Goal: Task Accomplishment & Management: Use online tool/utility

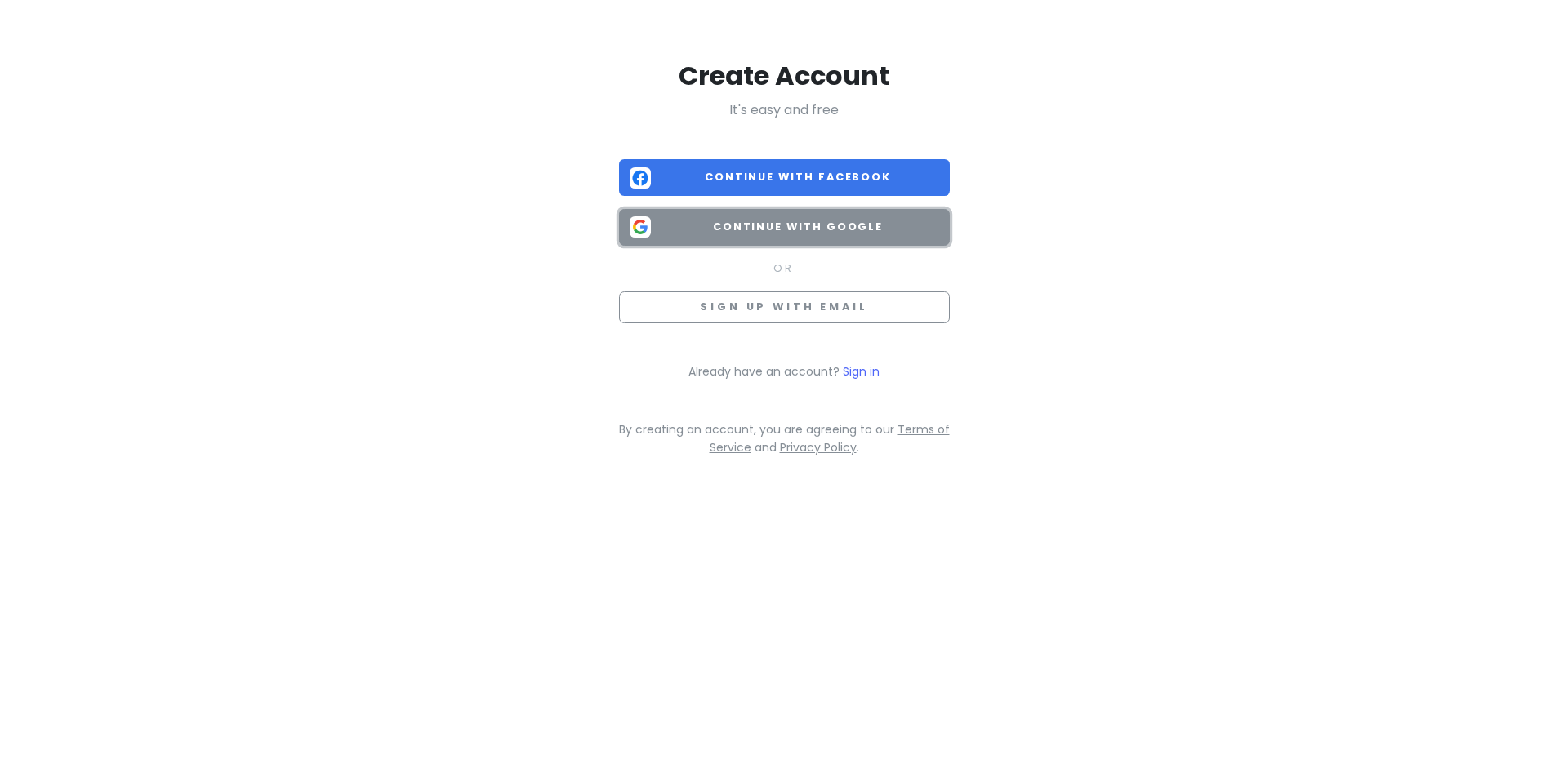
click at [812, 222] on span "Continue with Google" at bounding box center [799, 227] width 282 height 16
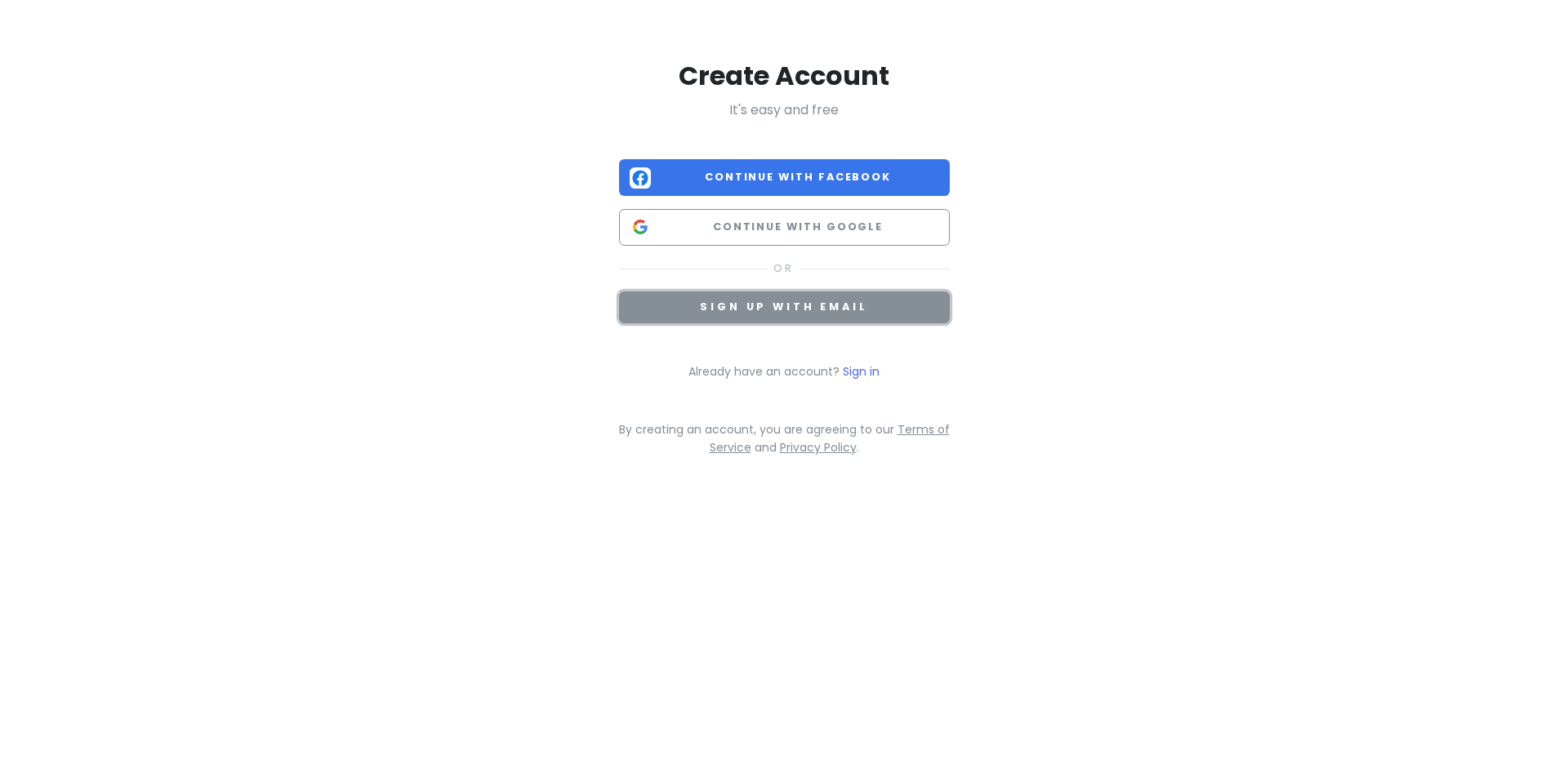
click at [846, 314] on button "Sign up with email" at bounding box center [784, 307] width 330 height 31
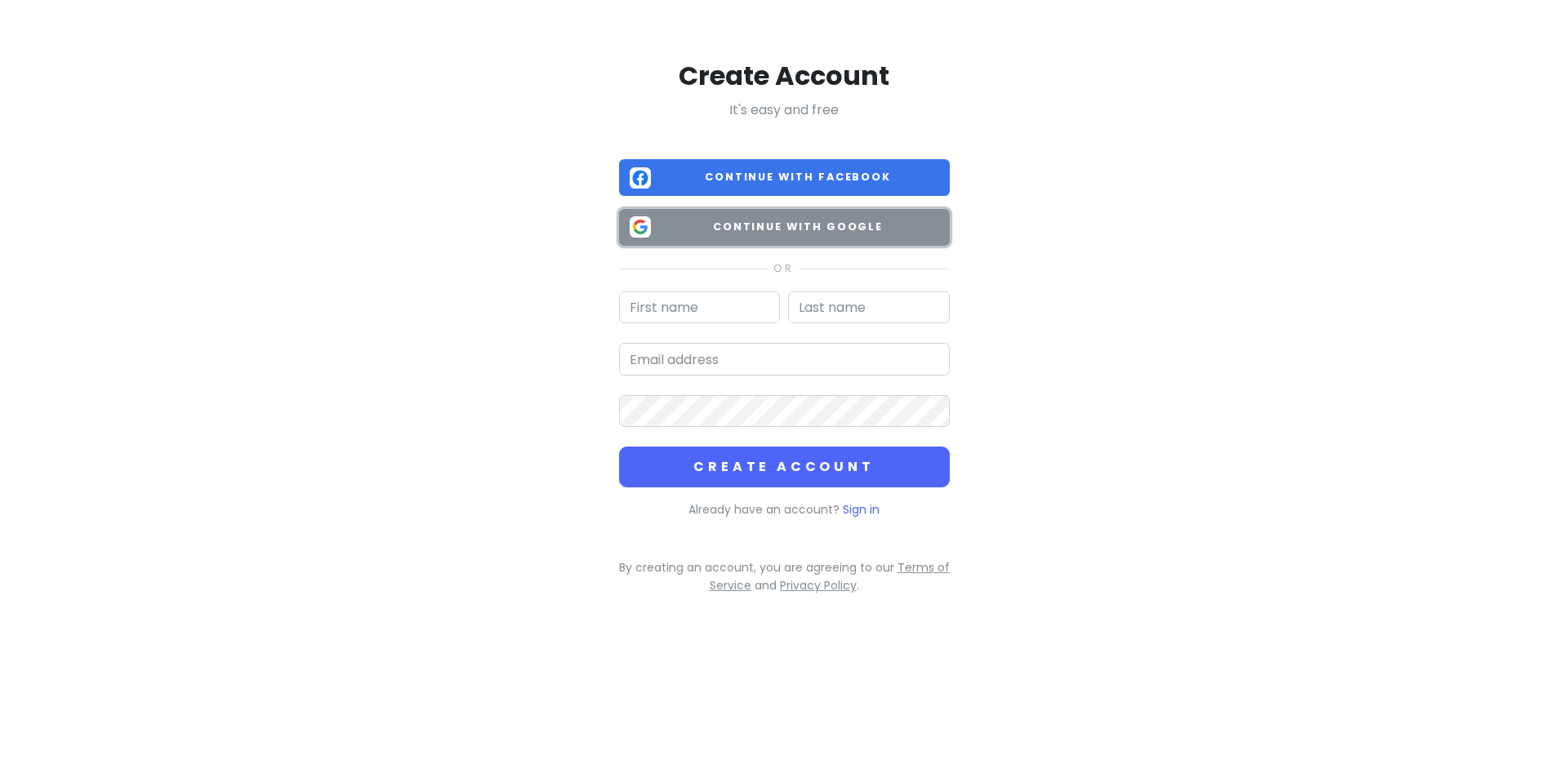
click at [776, 235] on button "Continue with Google" at bounding box center [784, 228] width 330 height 37
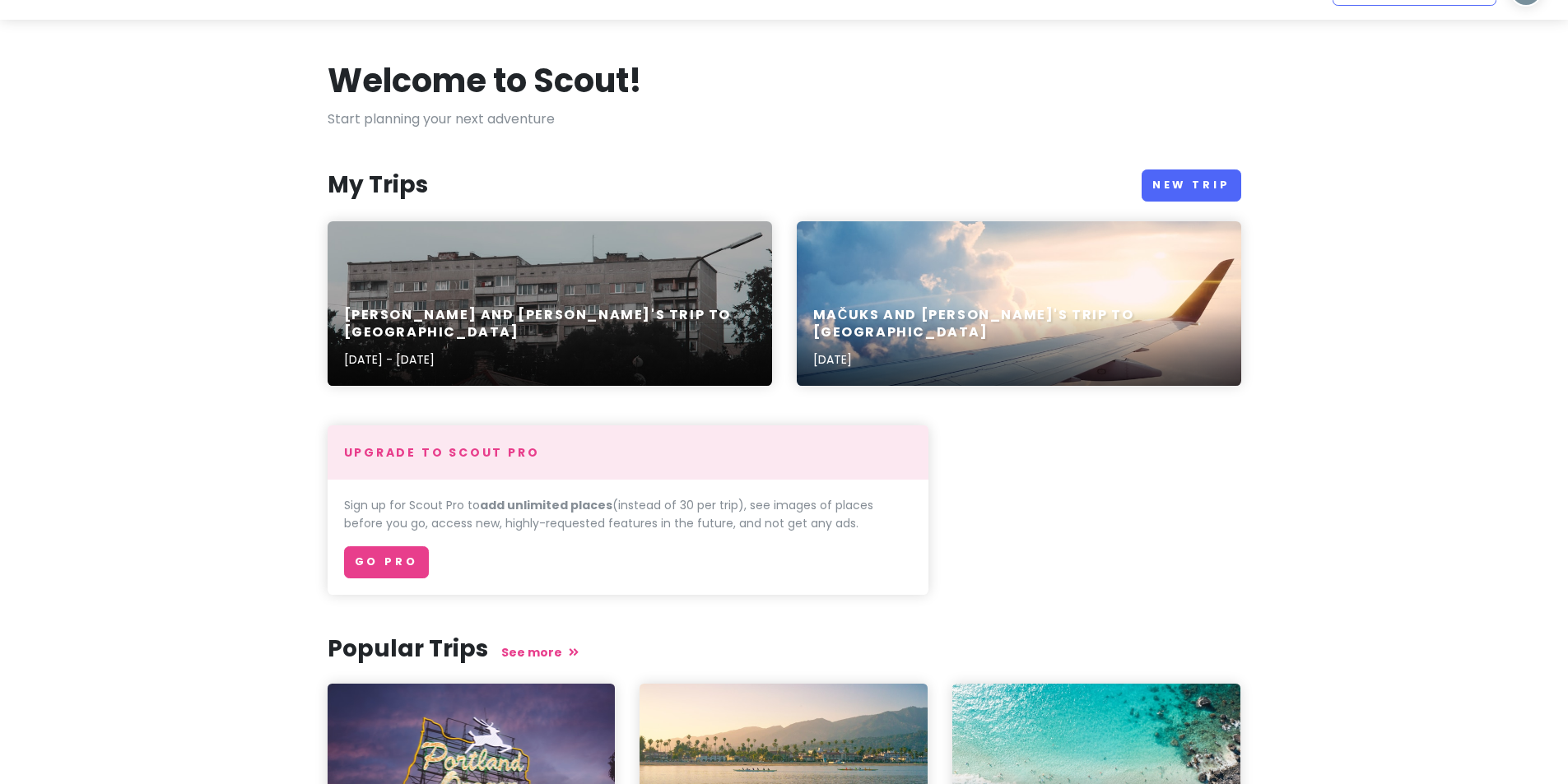
scroll to position [27, 0]
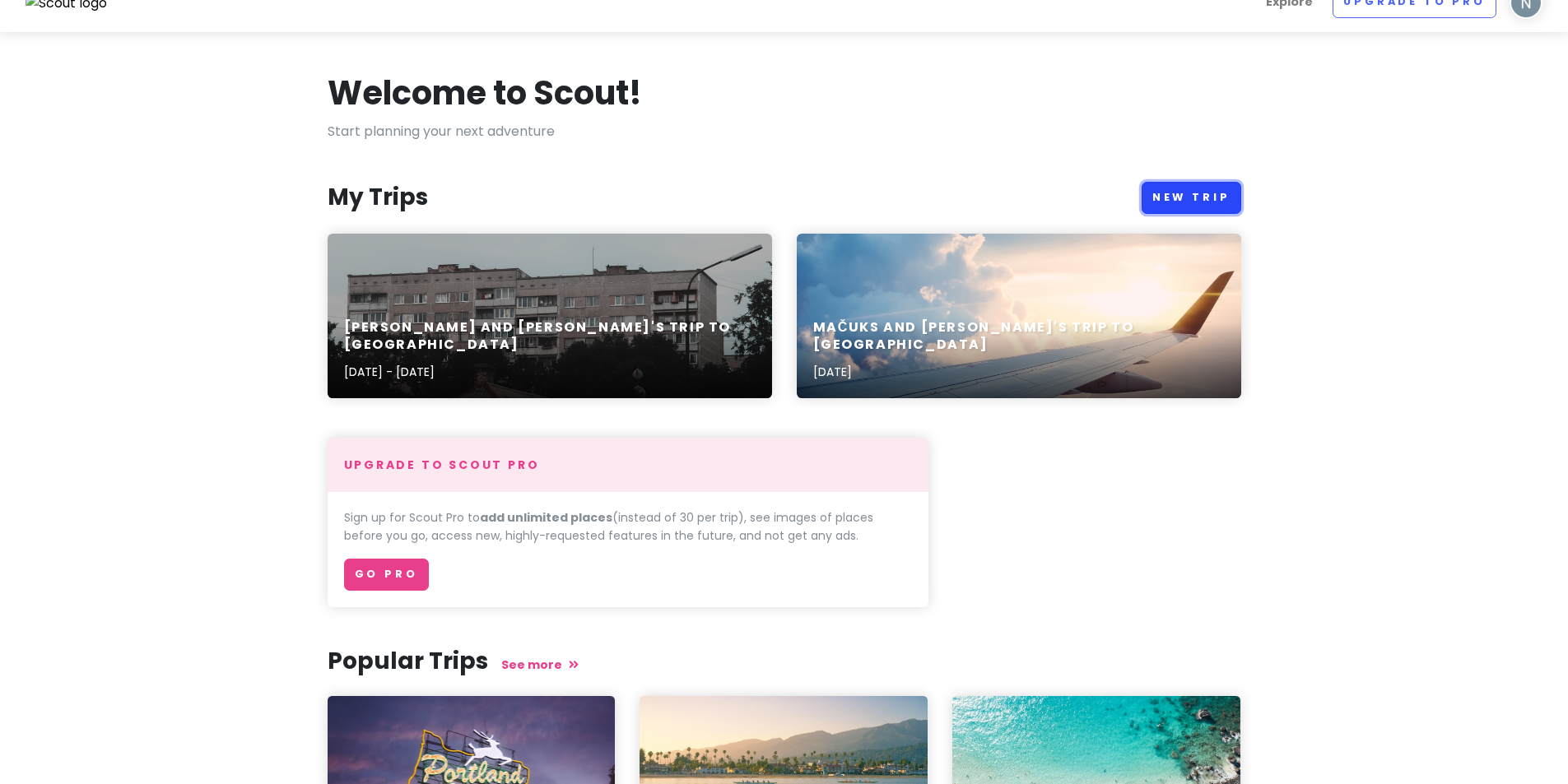
click at [1200, 193] on link "New Trip" at bounding box center [1192, 198] width 100 height 32
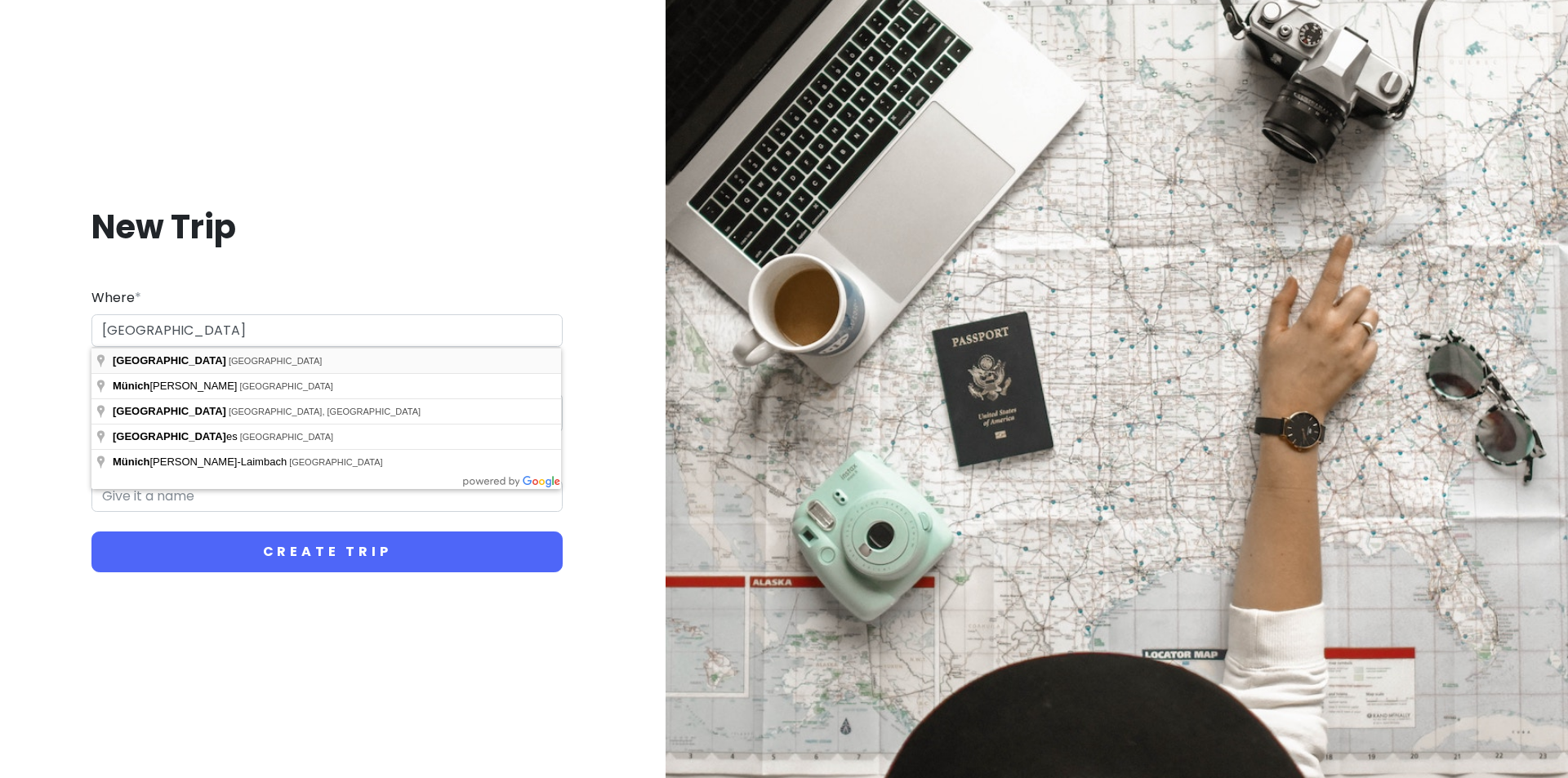
type input "[GEOGRAPHIC_DATA], [GEOGRAPHIC_DATA]"
type input "Munich Trip"
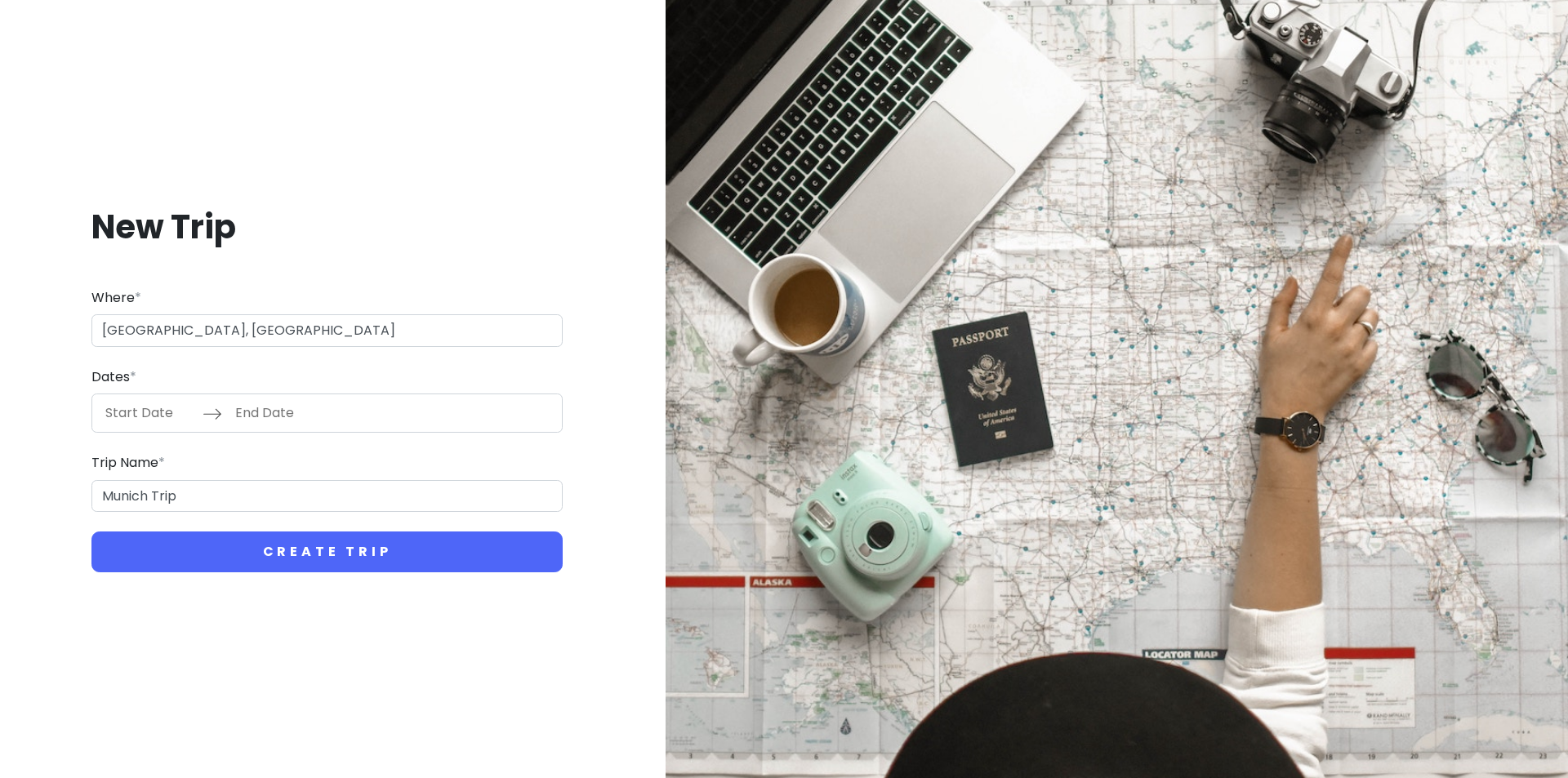
click at [132, 426] on input "Start Date" at bounding box center [149, 412] width 107 height 37
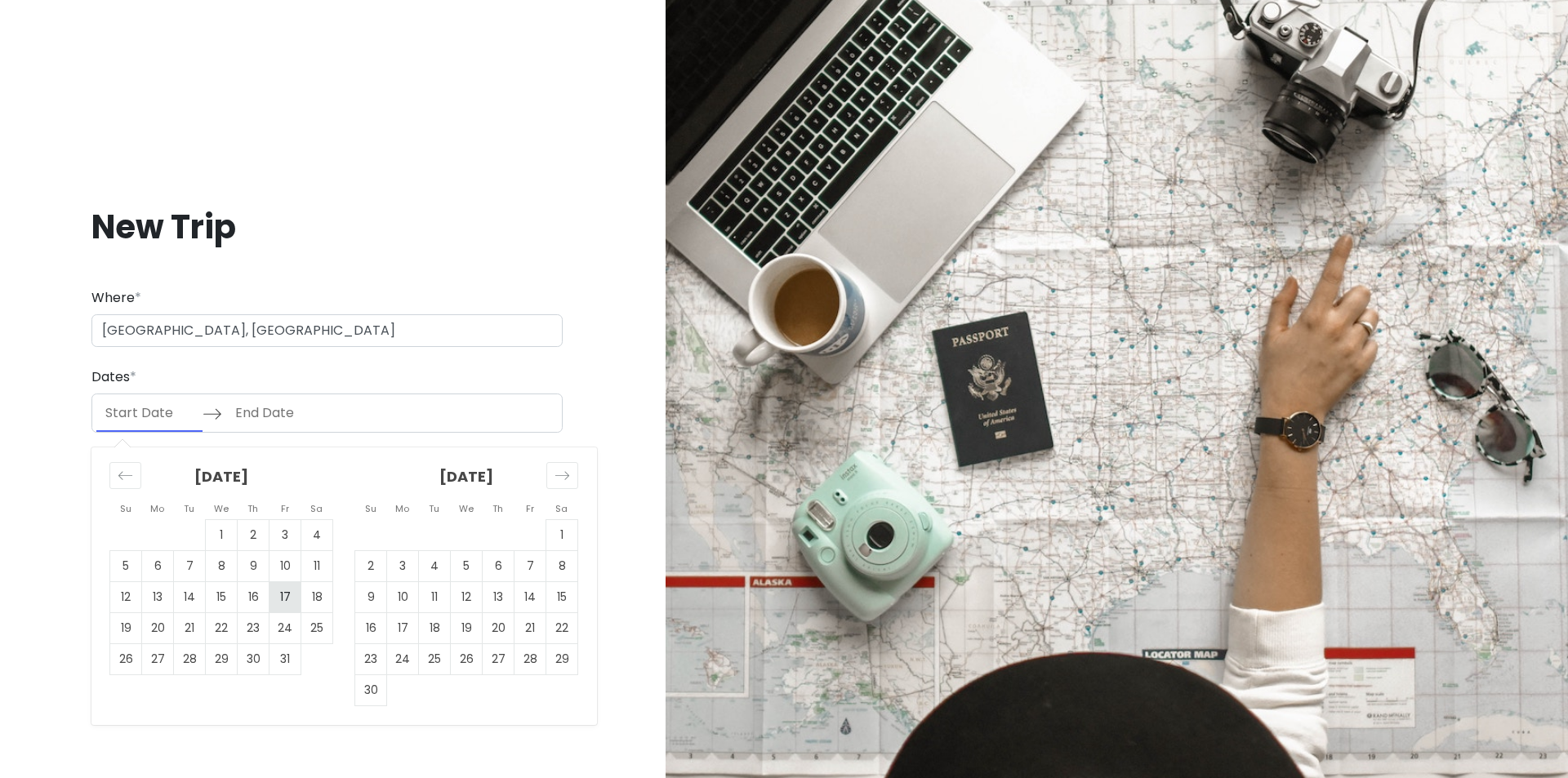
click at [279, 600] on td "17" at bounding box center [285, 598] width 31 height 31
type input "[DATE]"
click at [284, 595] on td "17" at bounding box center [285, 598] width 31 height 31
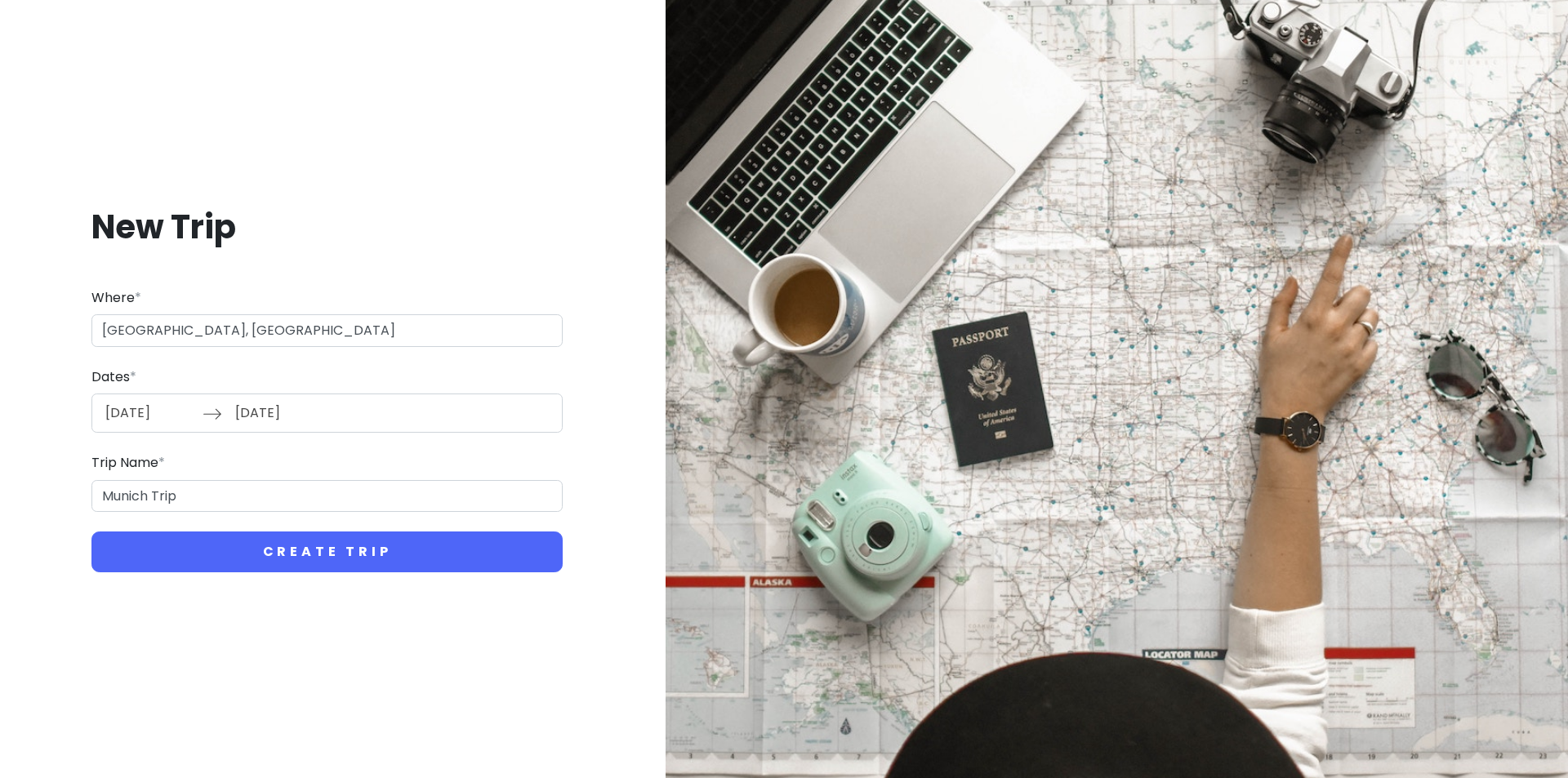
click at [255, 413] on input "[DATE]" at bounding box center [280, 412] width 107 height 37
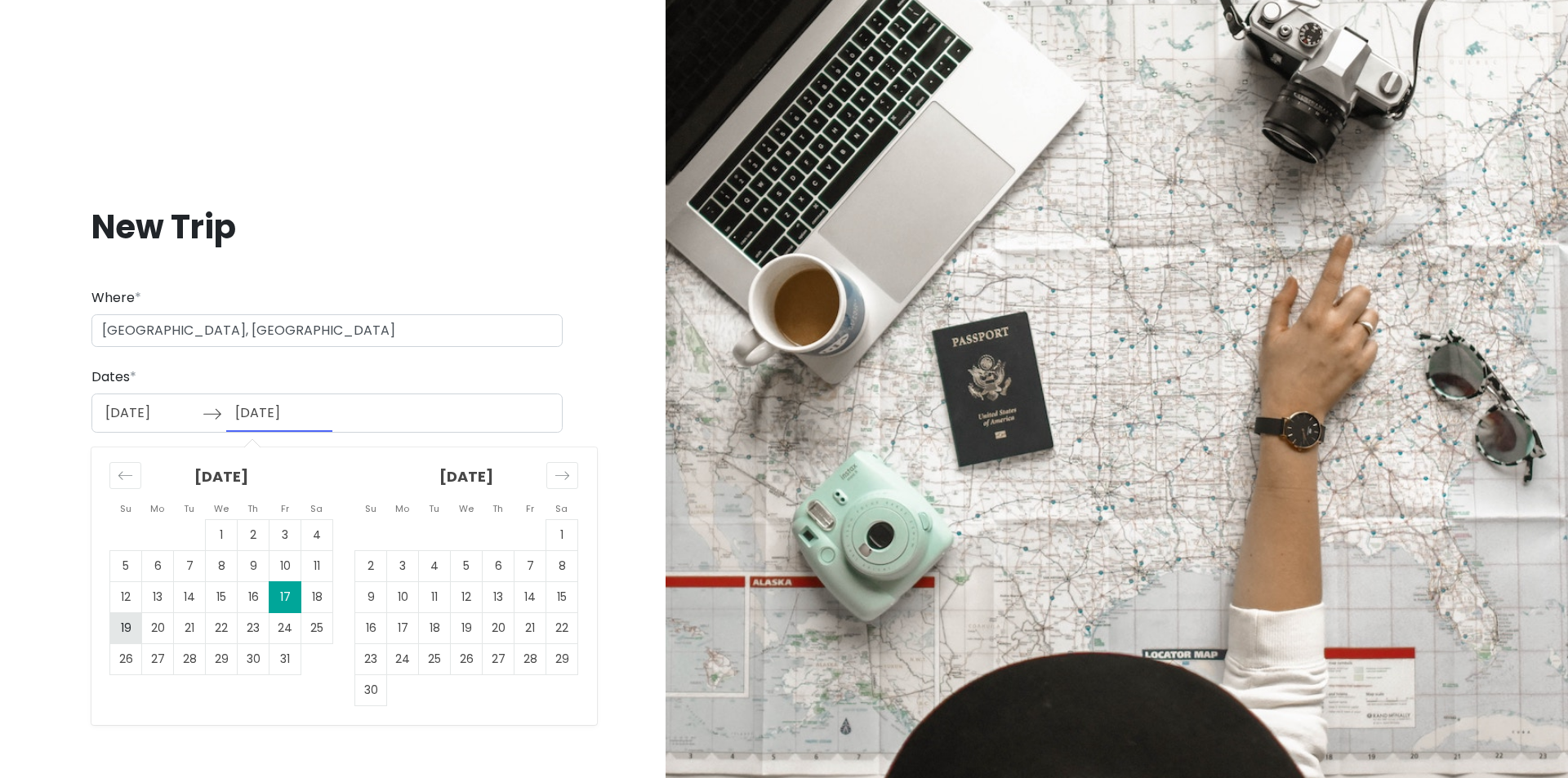
click at [135, 631] on td "19" at bounding box center [126, 628] width 31 height 31
type input "[DATE]"
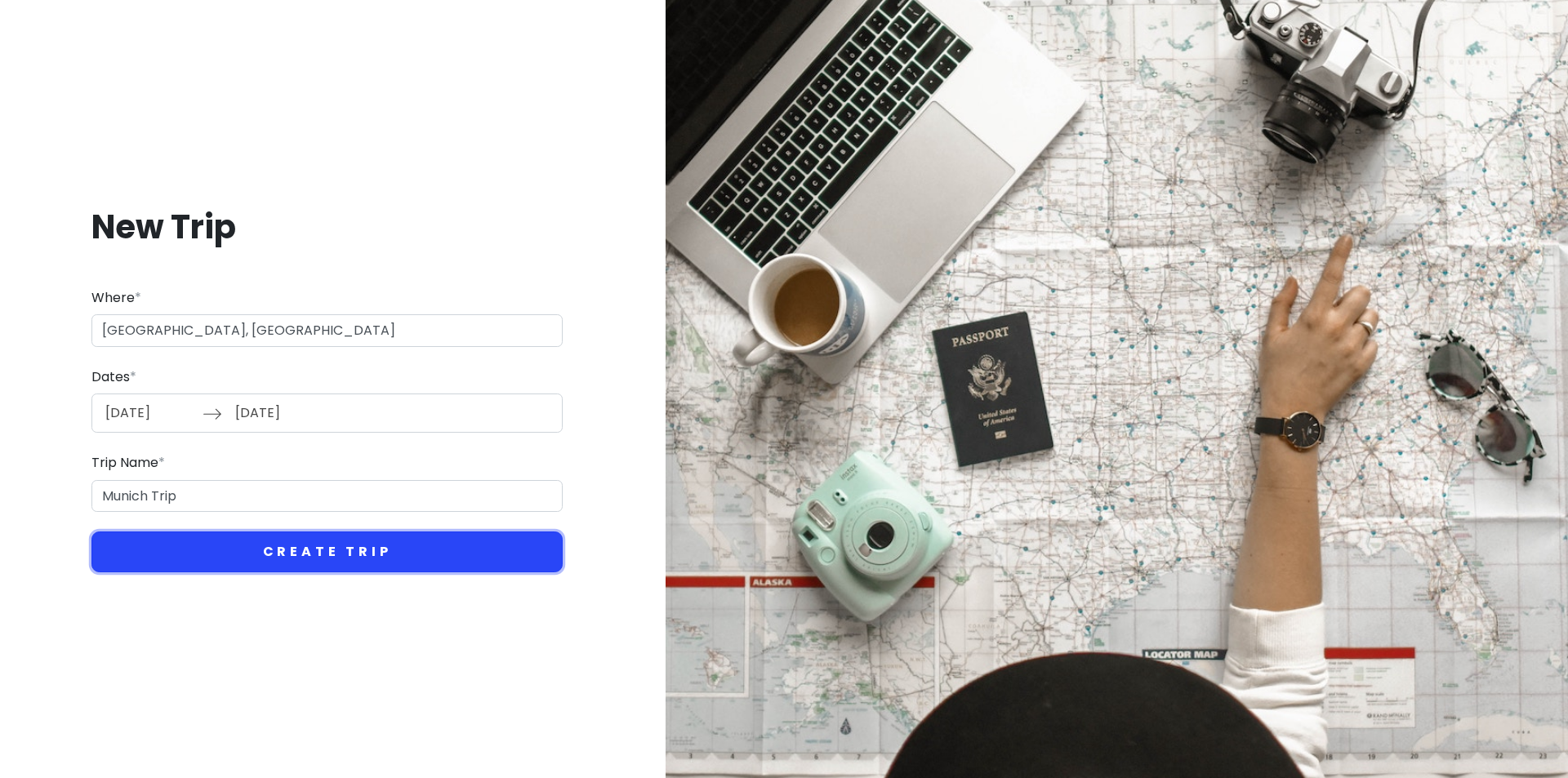
click at [327, 544] on button "Create Trip" at bounding box center [327, 551] width 471 height 41
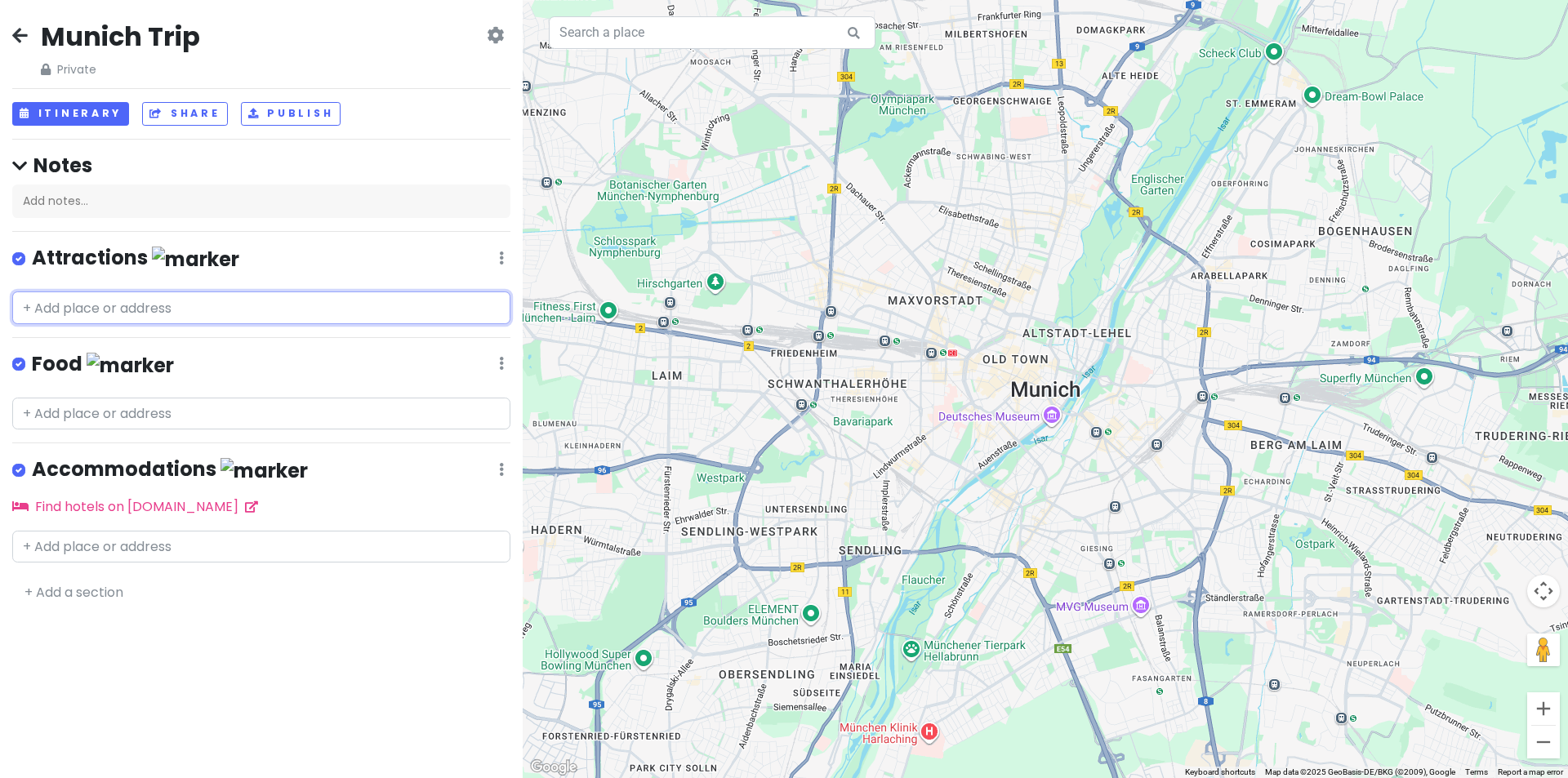
click at [131, 313] on input "text" at bounding box center [261, 308] width 498 height 32
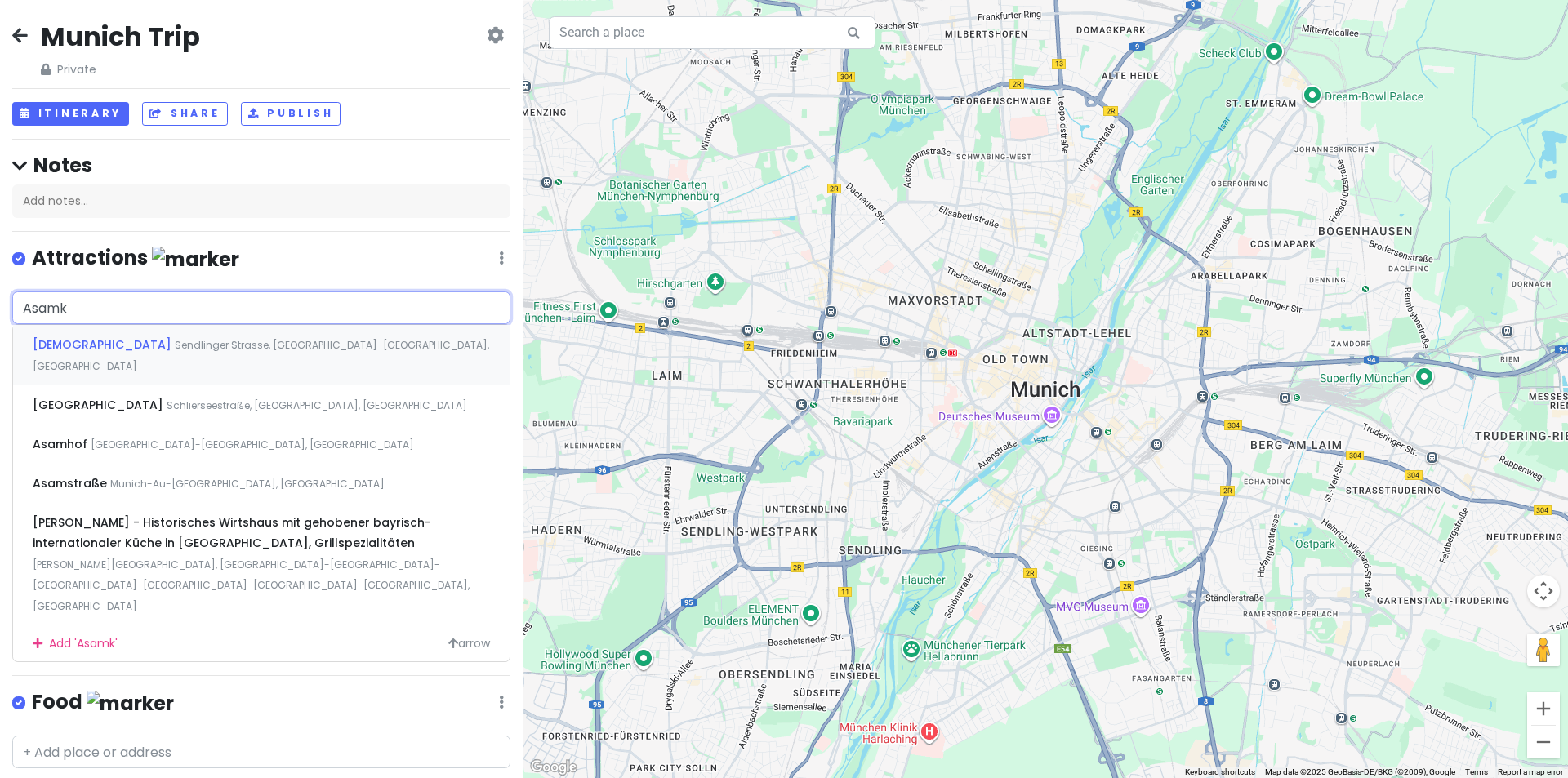
type input "Asamki"
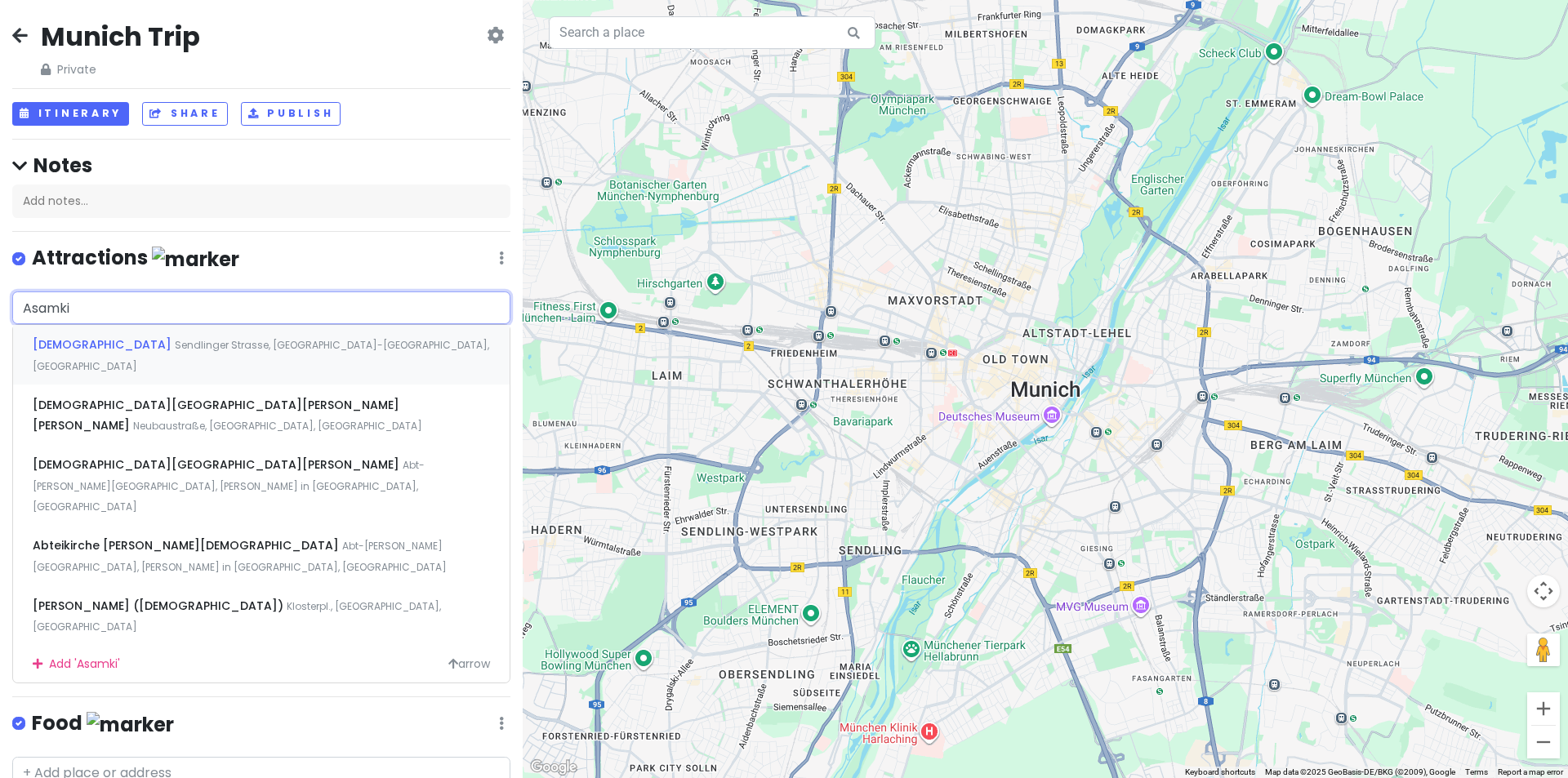
click at [192, 344] on span "Sendlinger Strasse, [GEOGRAPHIC_DATA]-[GEOGRAPHIC_DATA], [GEOGRAPHIC_DATA]" at bounding box center [260, 355] width 456 height 35
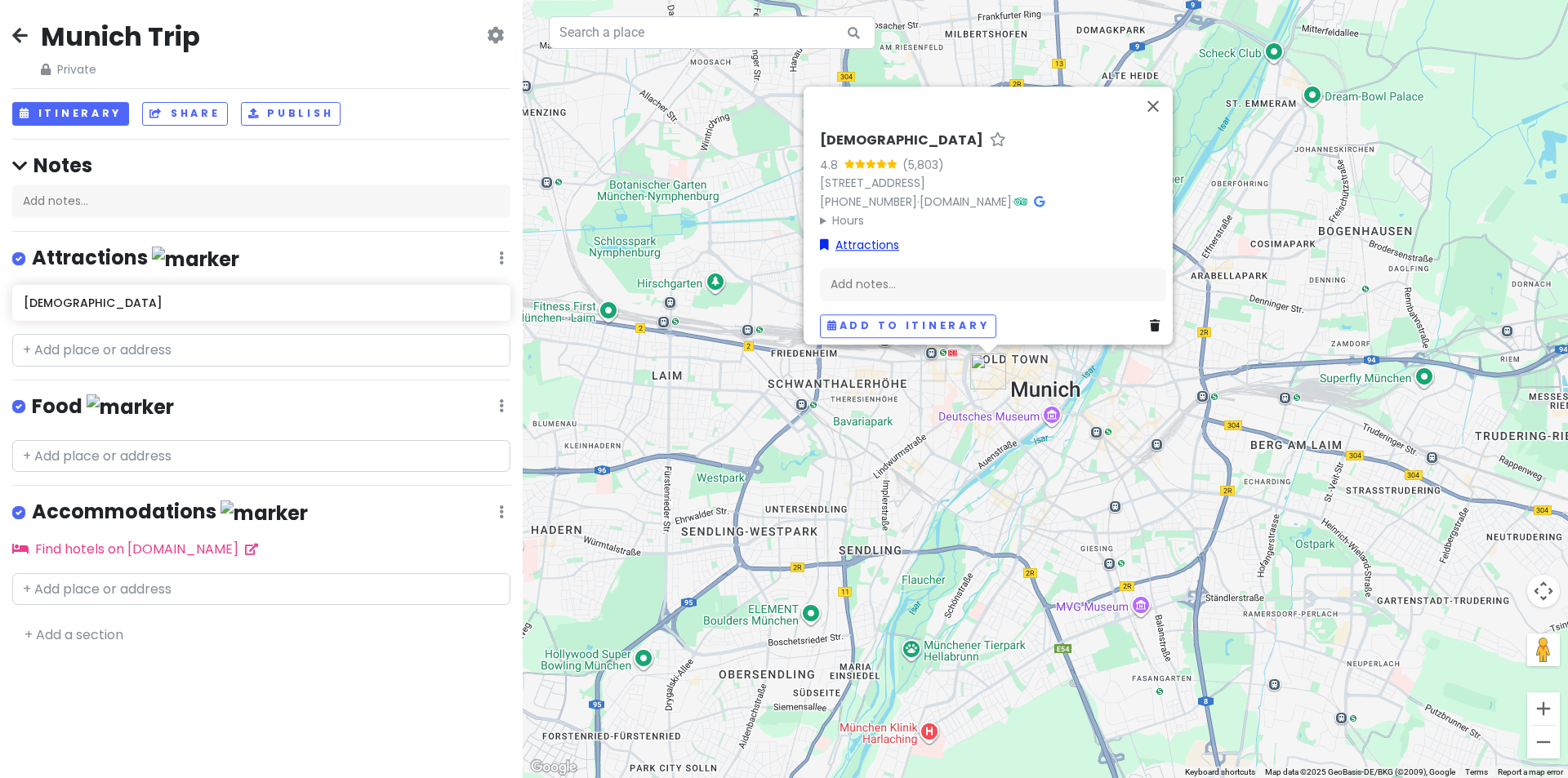
click at [864, 236] on link "Attractions" at bounding box center [859, 245] width 79 height 18
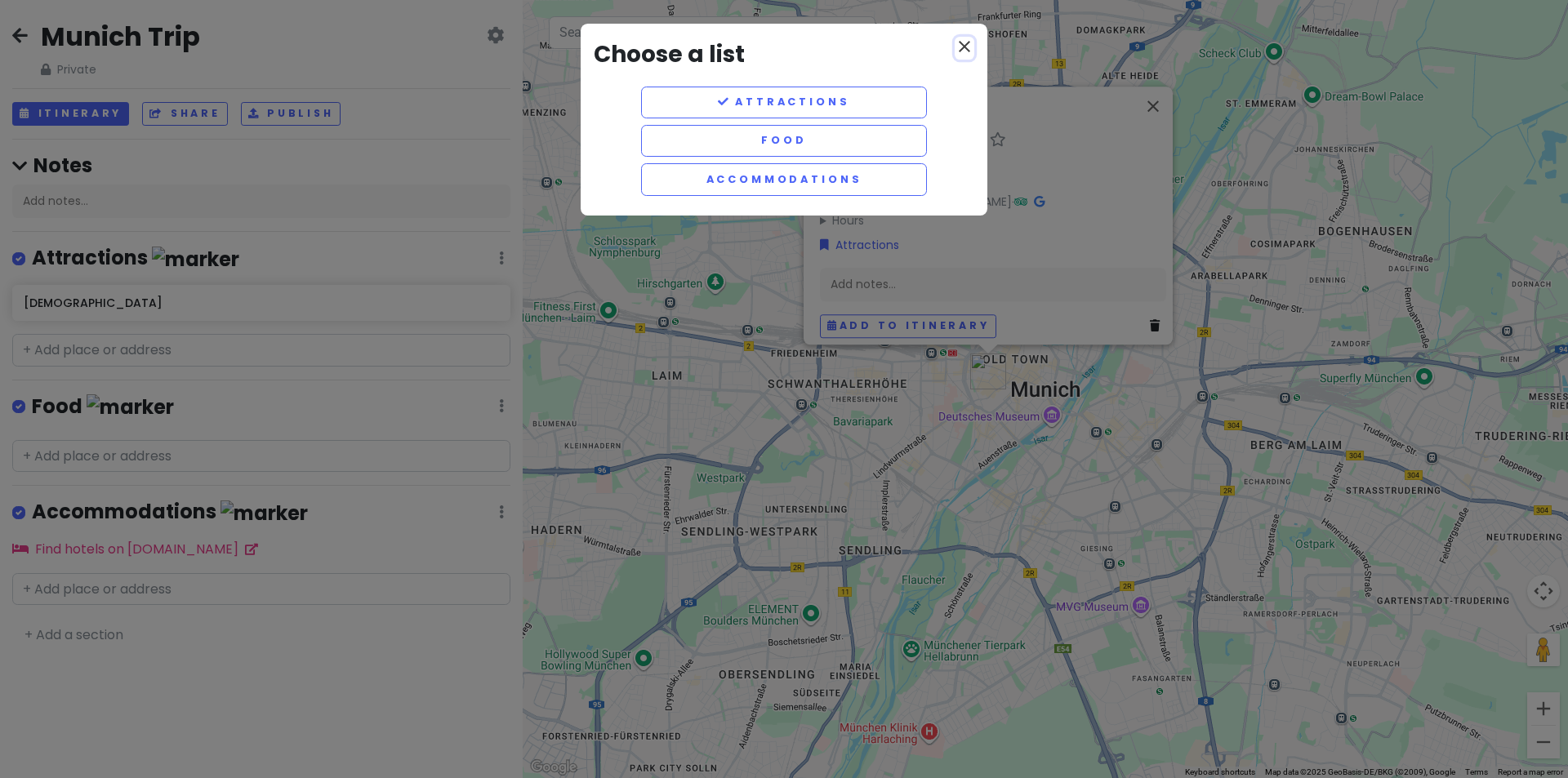
click at [961, 48] on icon "close" at bounding box center [964, 47] width 20 height 20
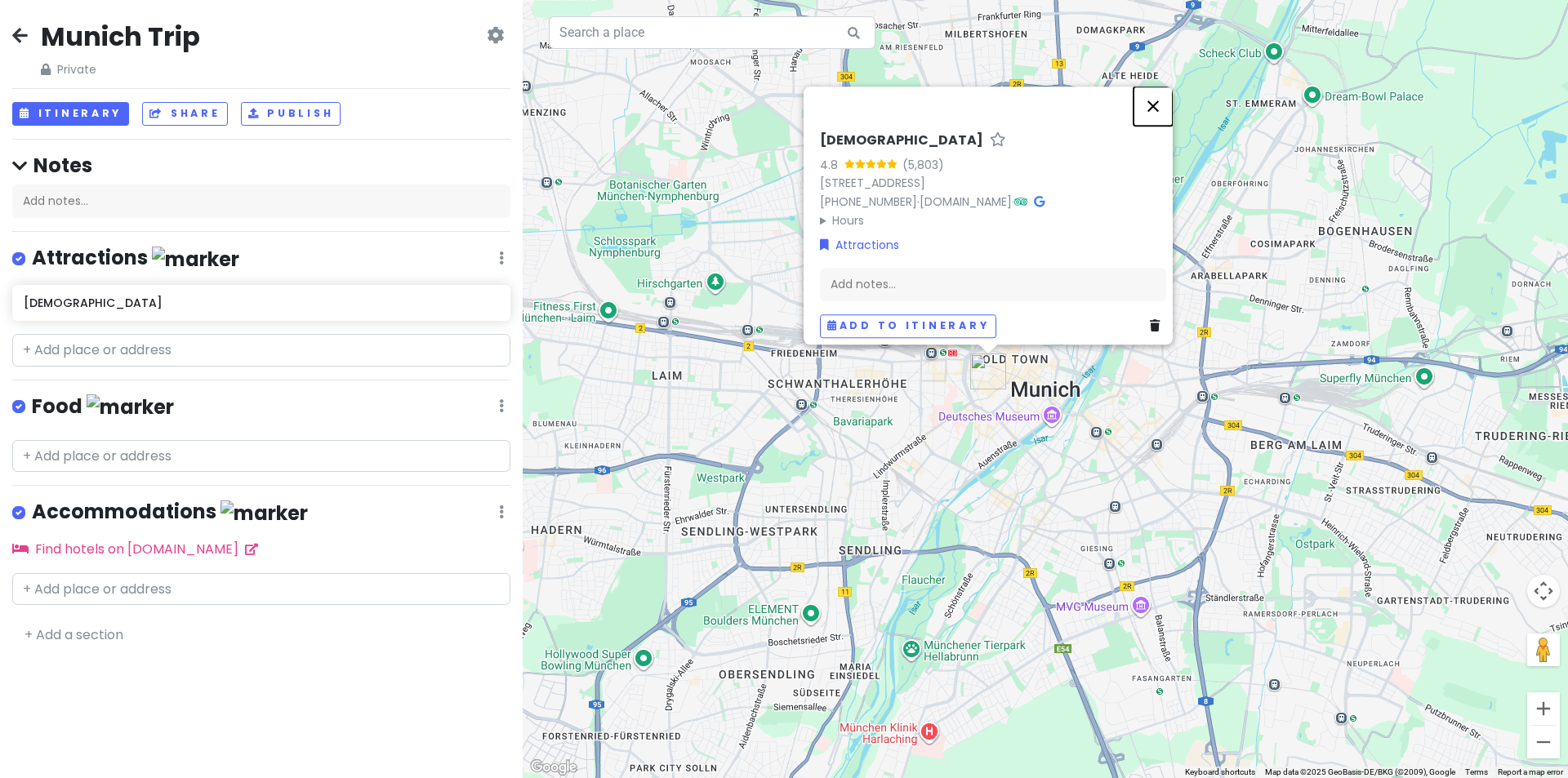
click at [1162, 101] on button "Close" at bounding box center [1153, 106] width 39 height 39
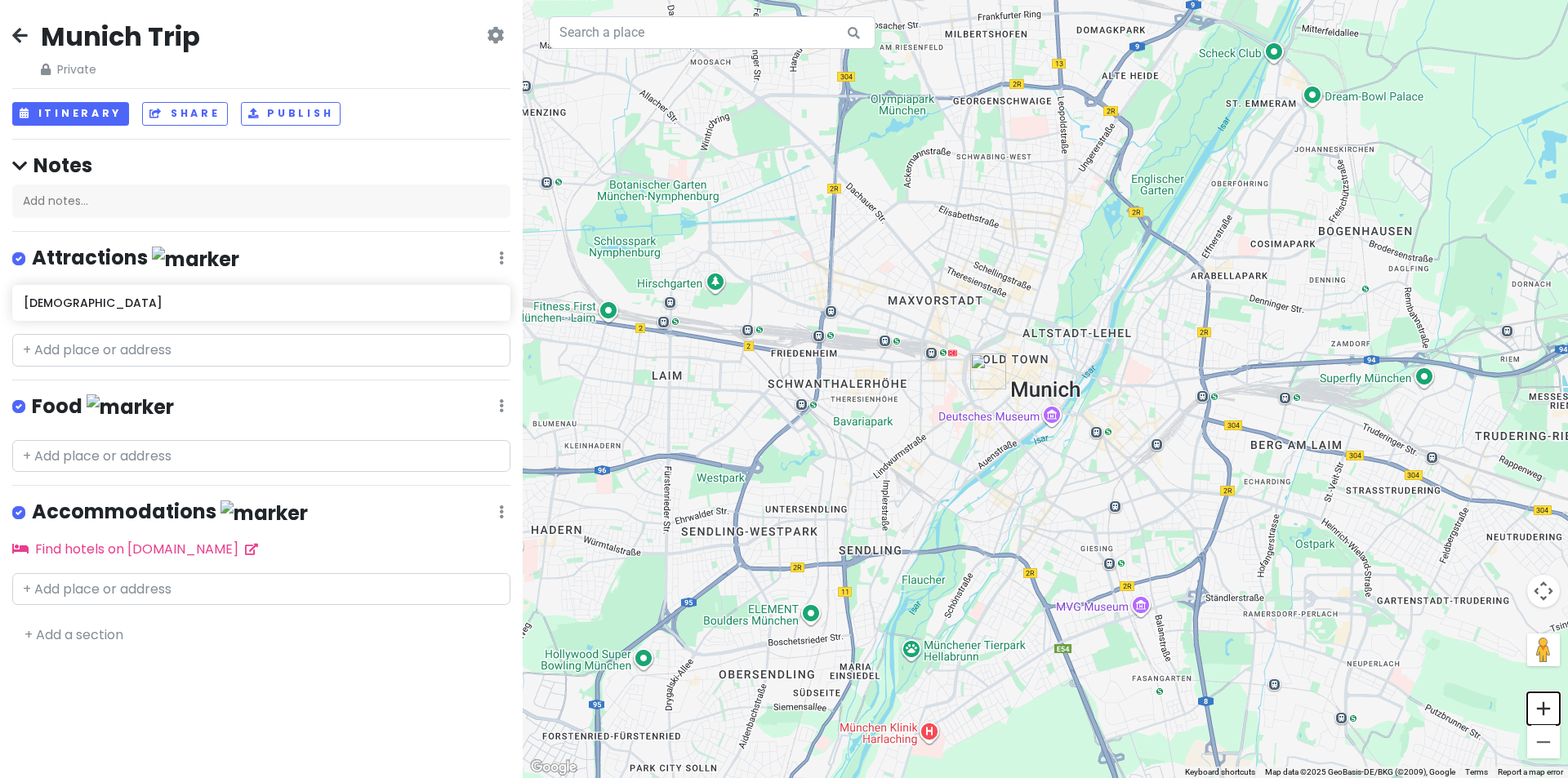
click at [1549, 713] on button "Zoom in" at bounding box center [1543, 708] width 32 height 32
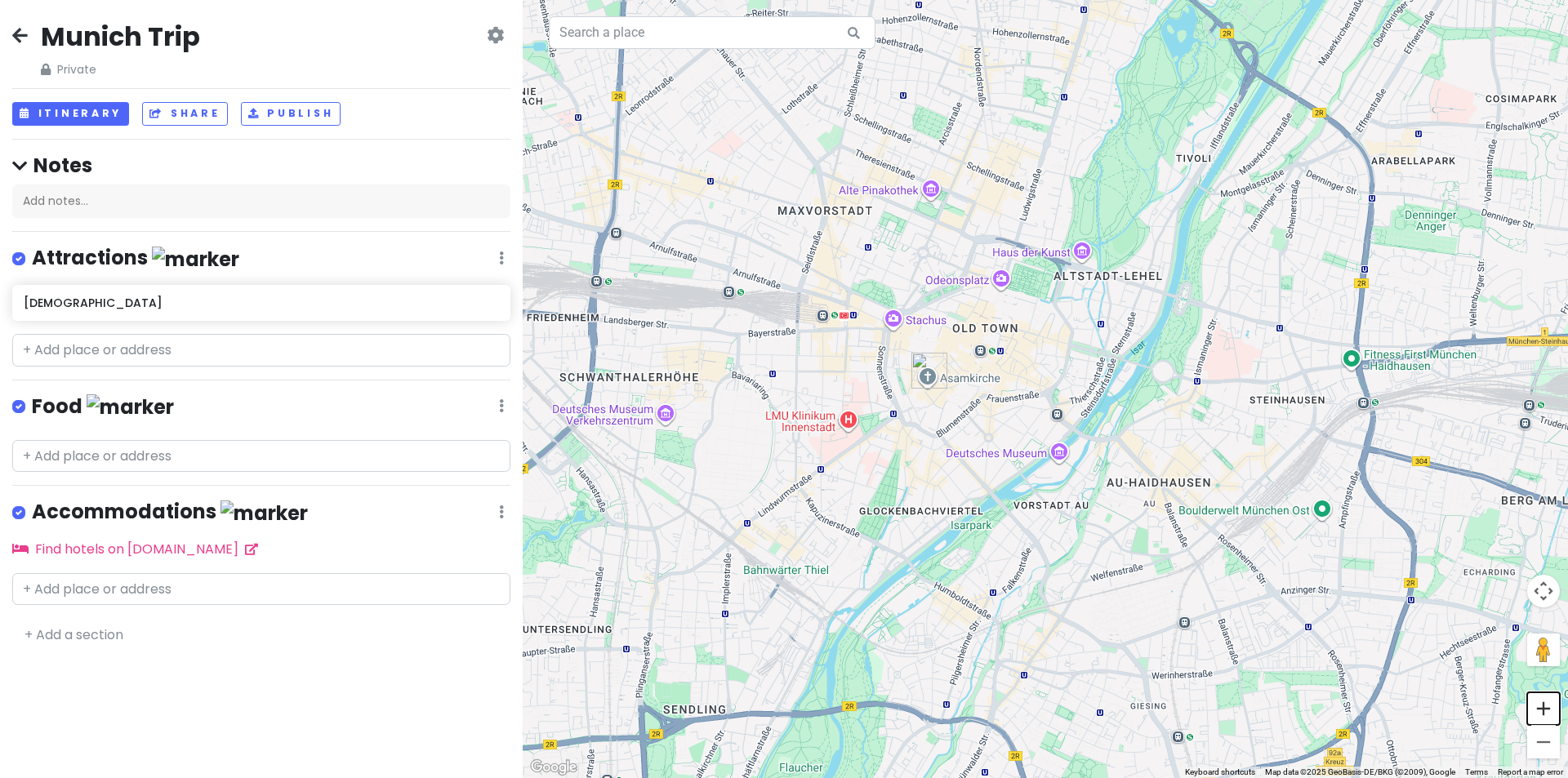
click at [1549, 713] on button "Zoom in" at bounding box center [1543, 708] width 32 height 32
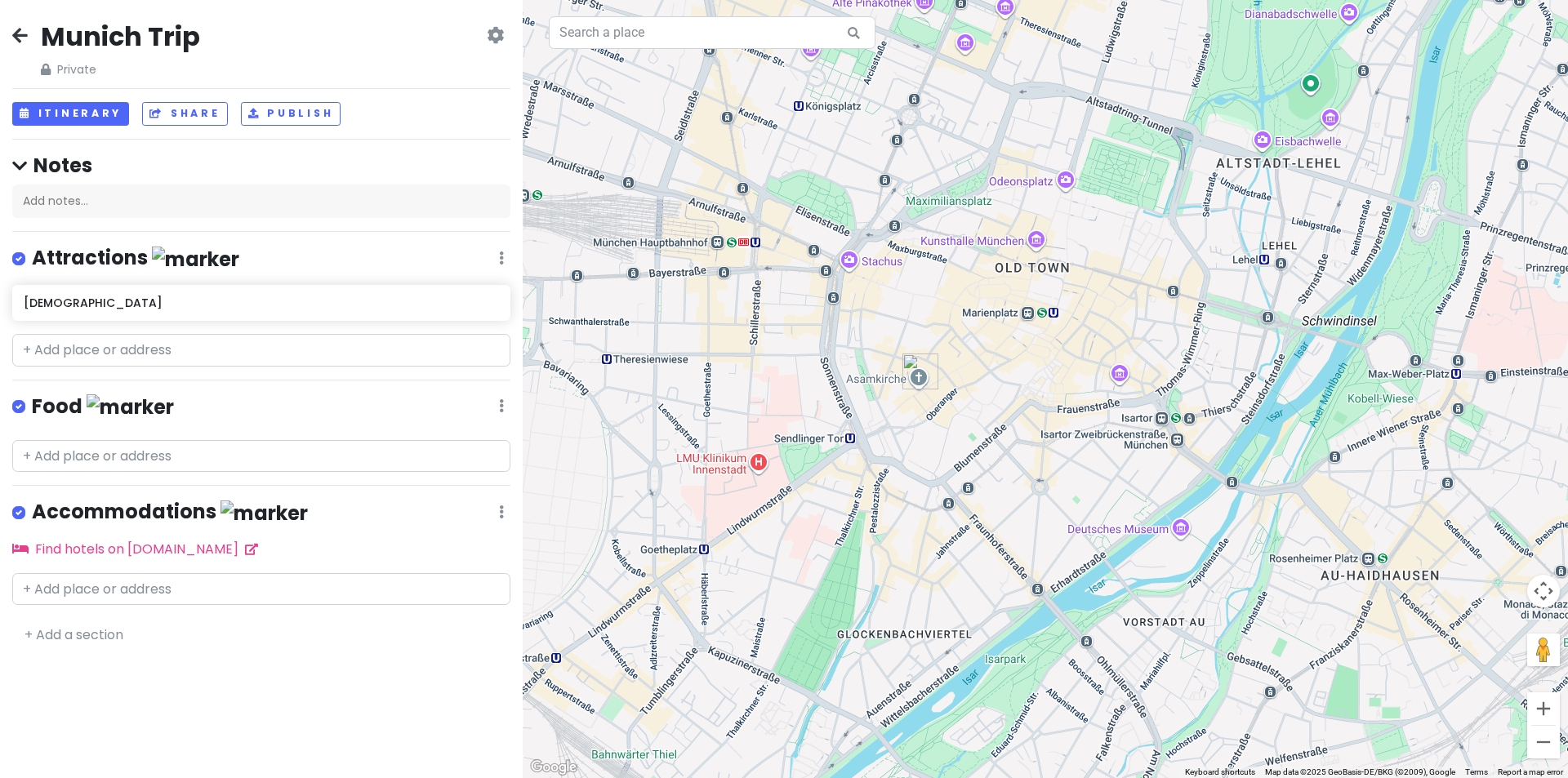
drag, startPoint x: 804, startPoint y: 456, endPoint x: 916, endPoint y: 455, distance: 112.0
click at [916, 455] on div at bounding box center [1045, 389] width 1045 height 778
click at [92, 348] on input "text" at bounding box center [261, 350] width 498 height 32
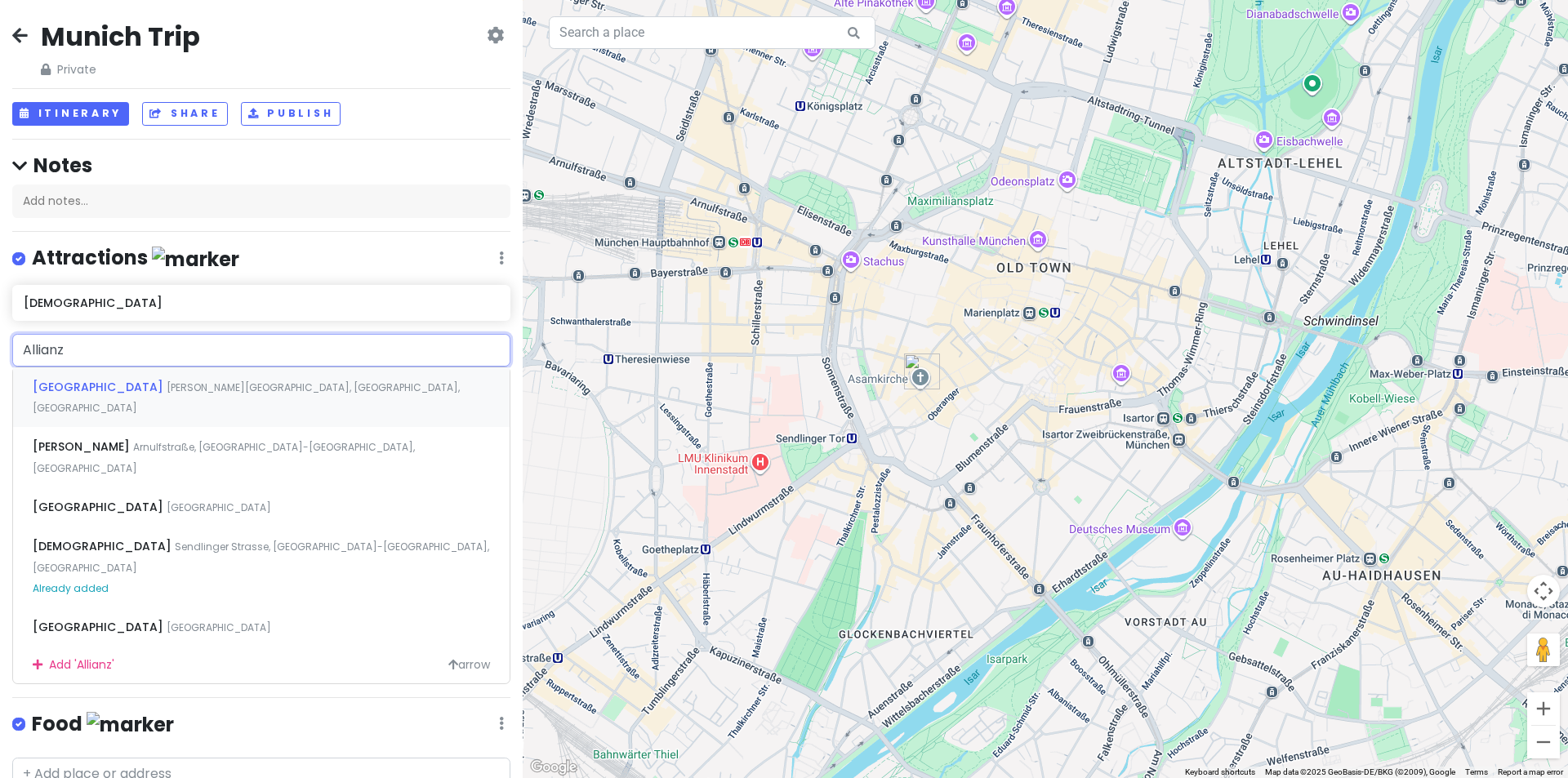
type input "Allianz"
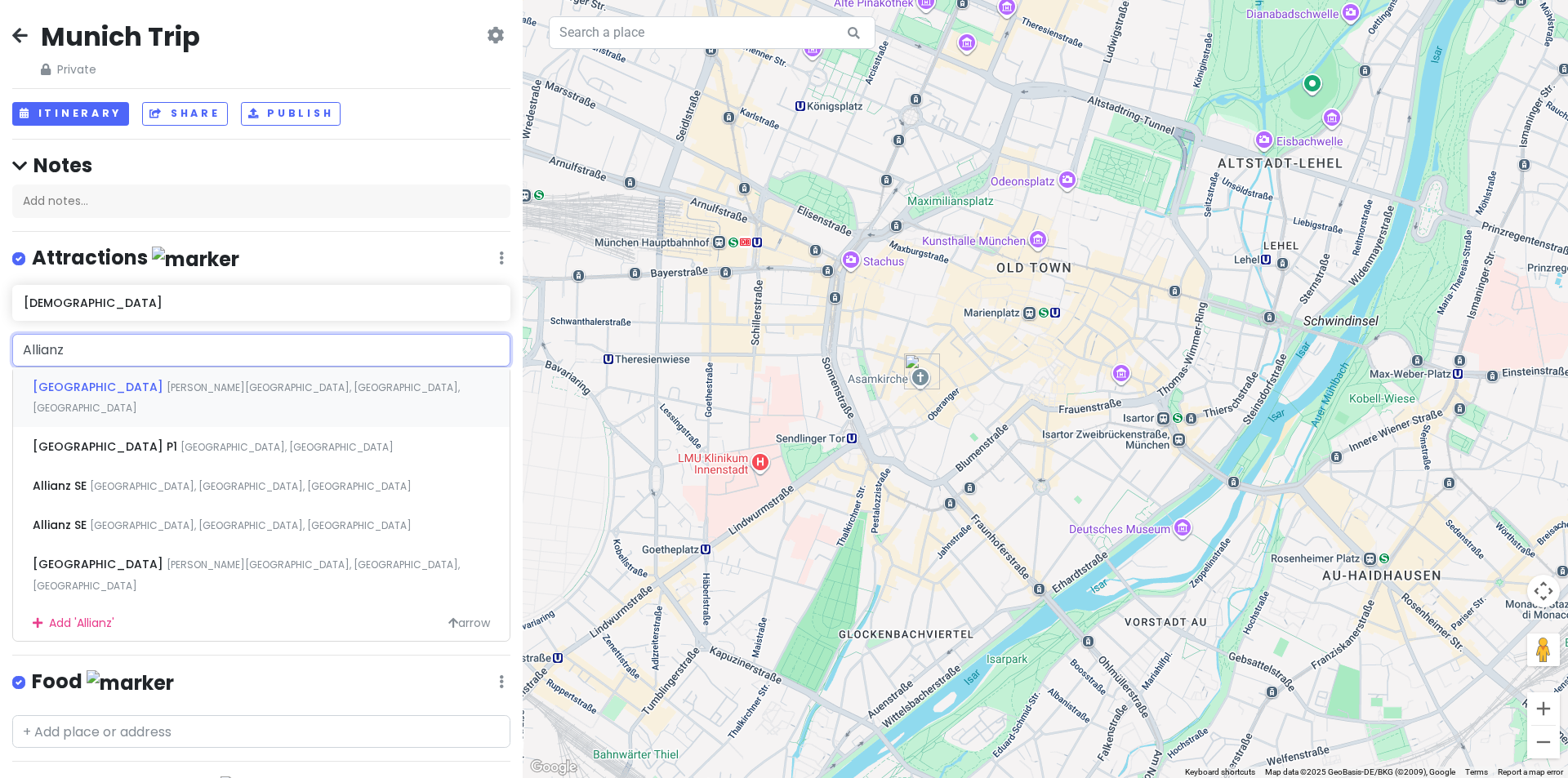
click at [128, 388] on span "[PERSON_NAME][GEOGRAPHIC_DATA], [GEOGRAPHIC_DATA], [GEOGRAPHIC_DATA]" at bounding box center [246, 398] width 427 height 35
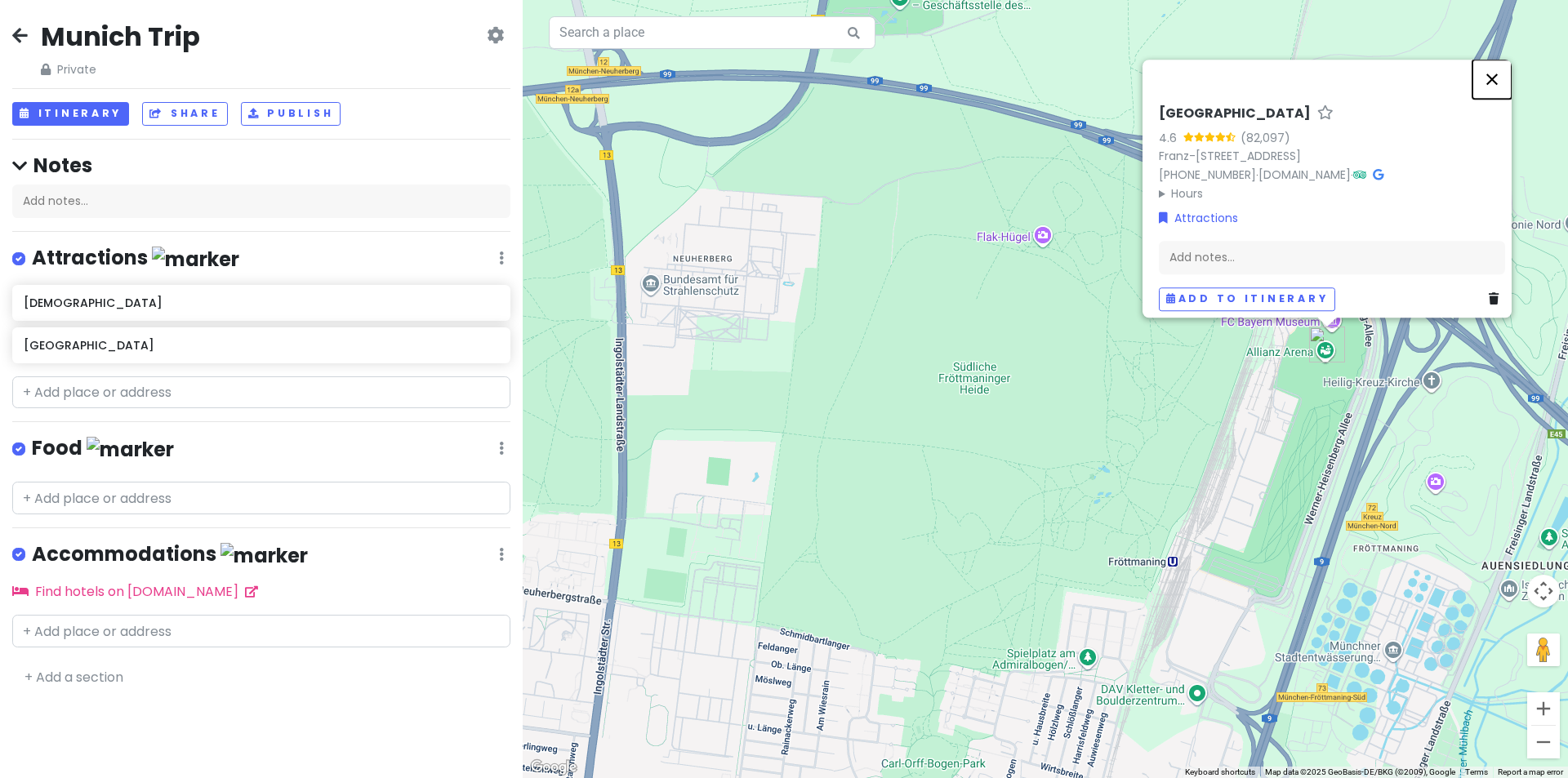
click at [1505, 75] on button "Close" at bounding box center [1492, 79] width 39 height 39
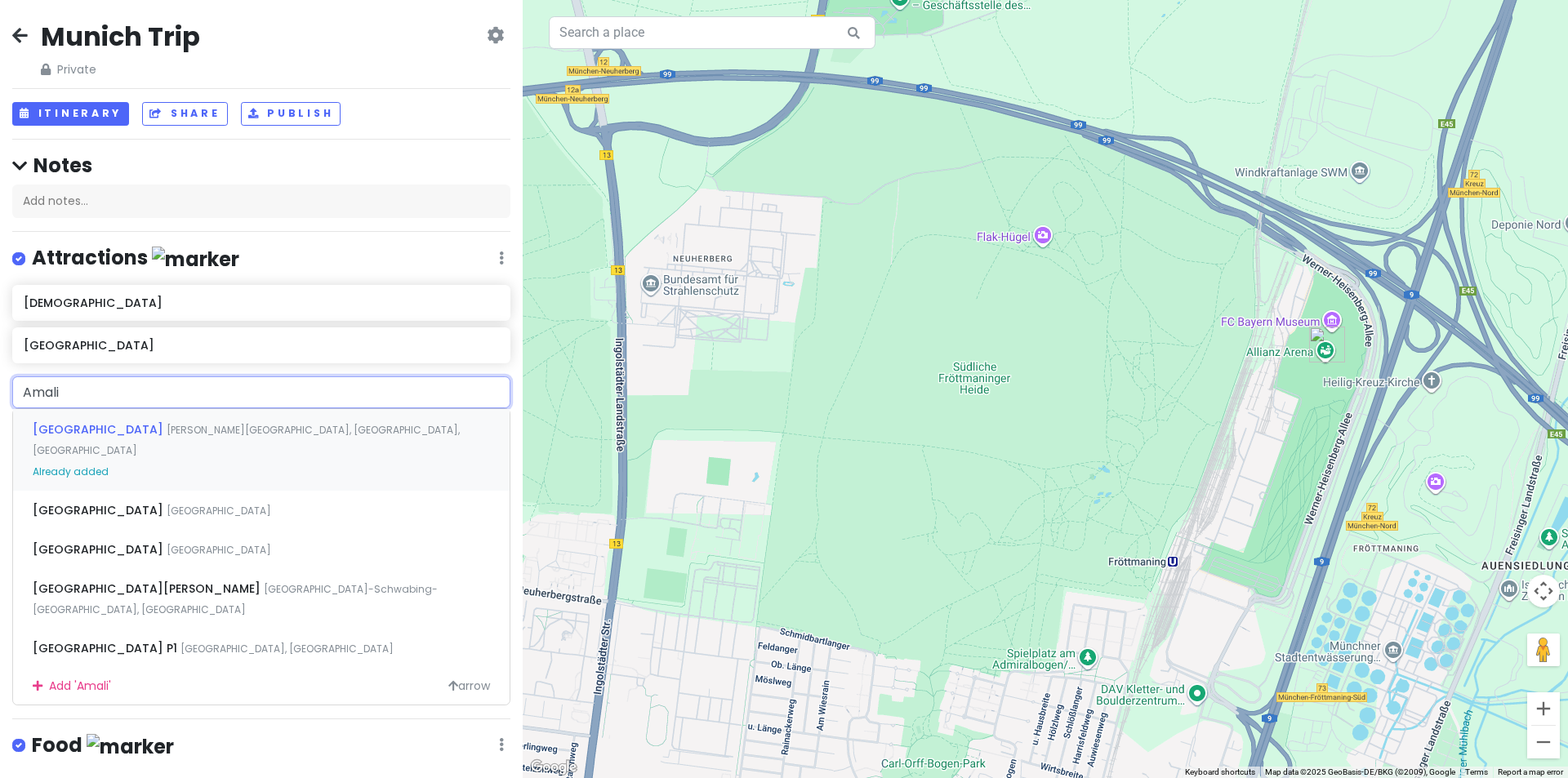
type input "Amalie"
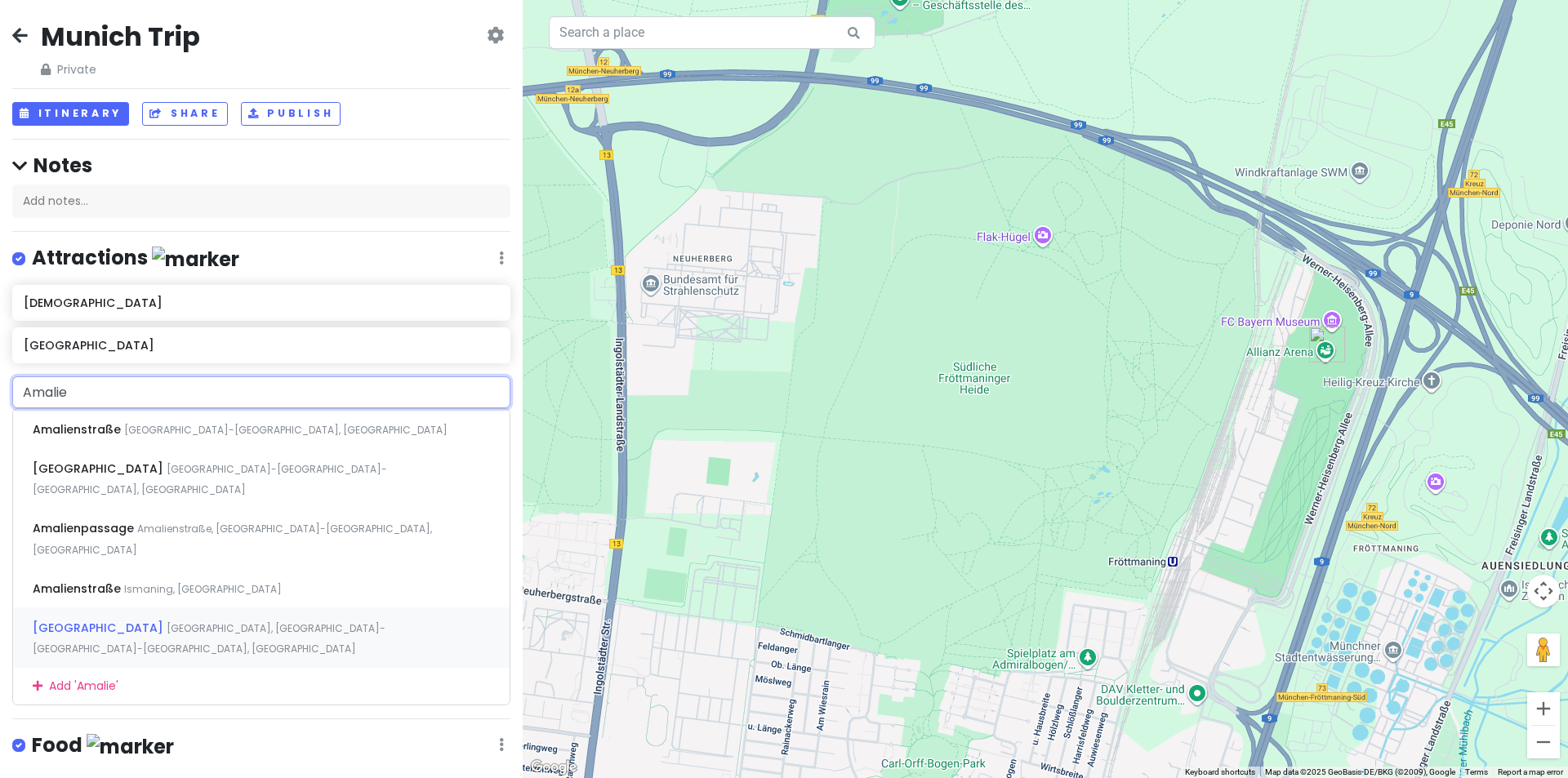
click at [152, 622] on span "[GEOGRAPHIC_DATA], [GEOGRAPHIC_DATA]-[GEOGRAPHIC_DATA]-[GEOGRAPHIC_DATA], [GEOG…" at bounding box center [208, 639] width 353 height 35
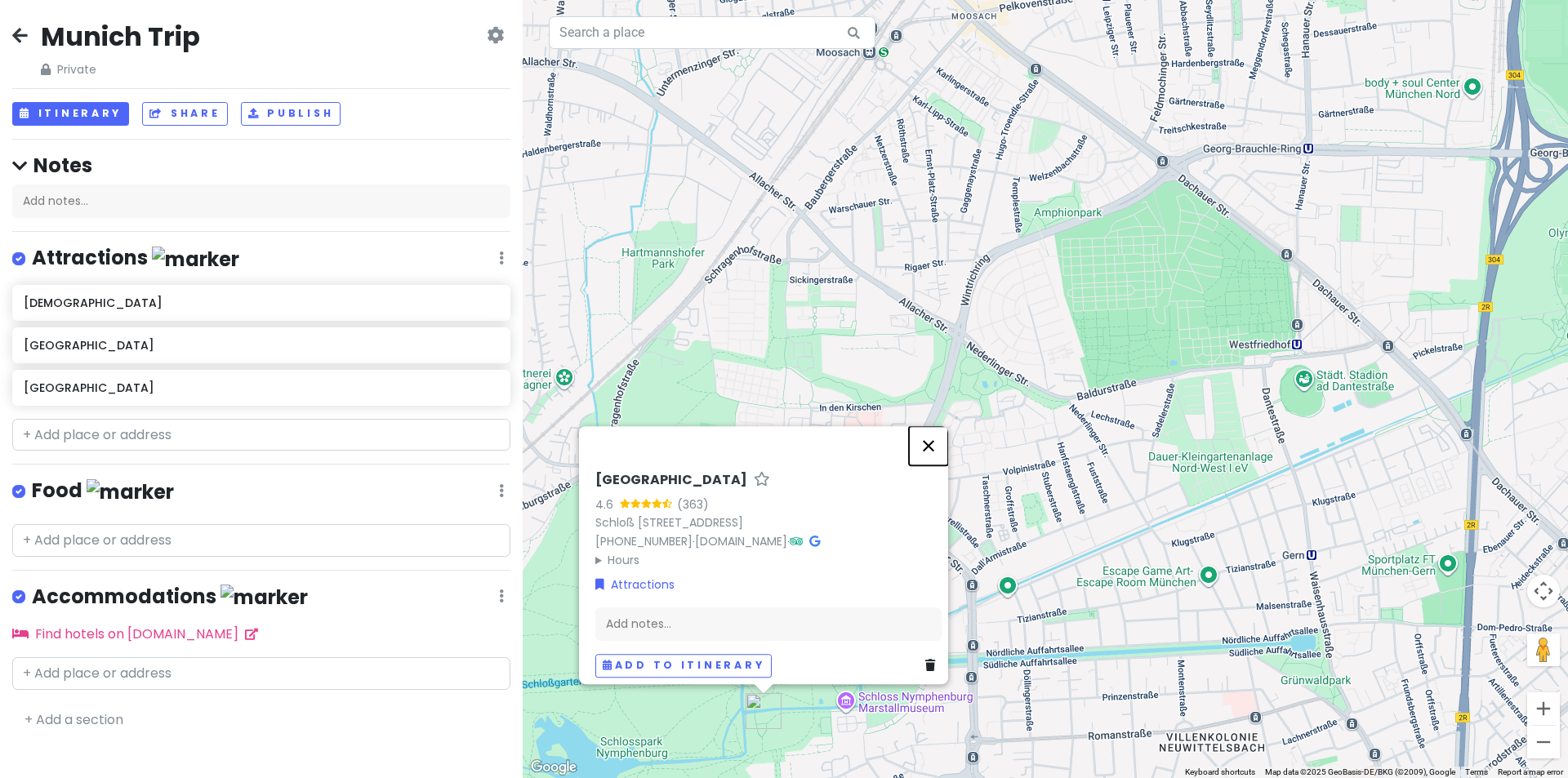
click at [933, 433] on button "Close" at bounding box center [928, 446] width 39 height 39
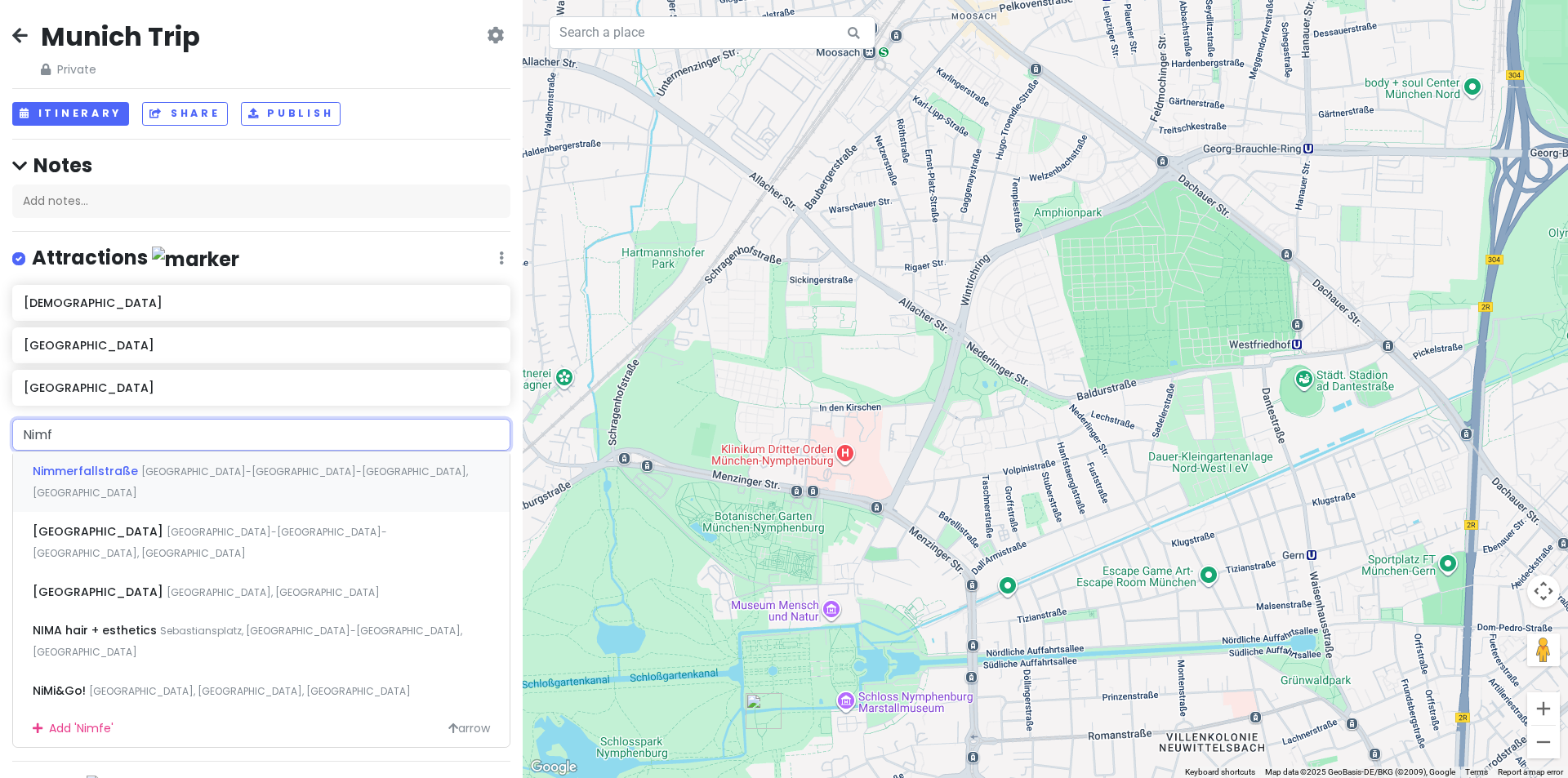
type input "Nimfe"
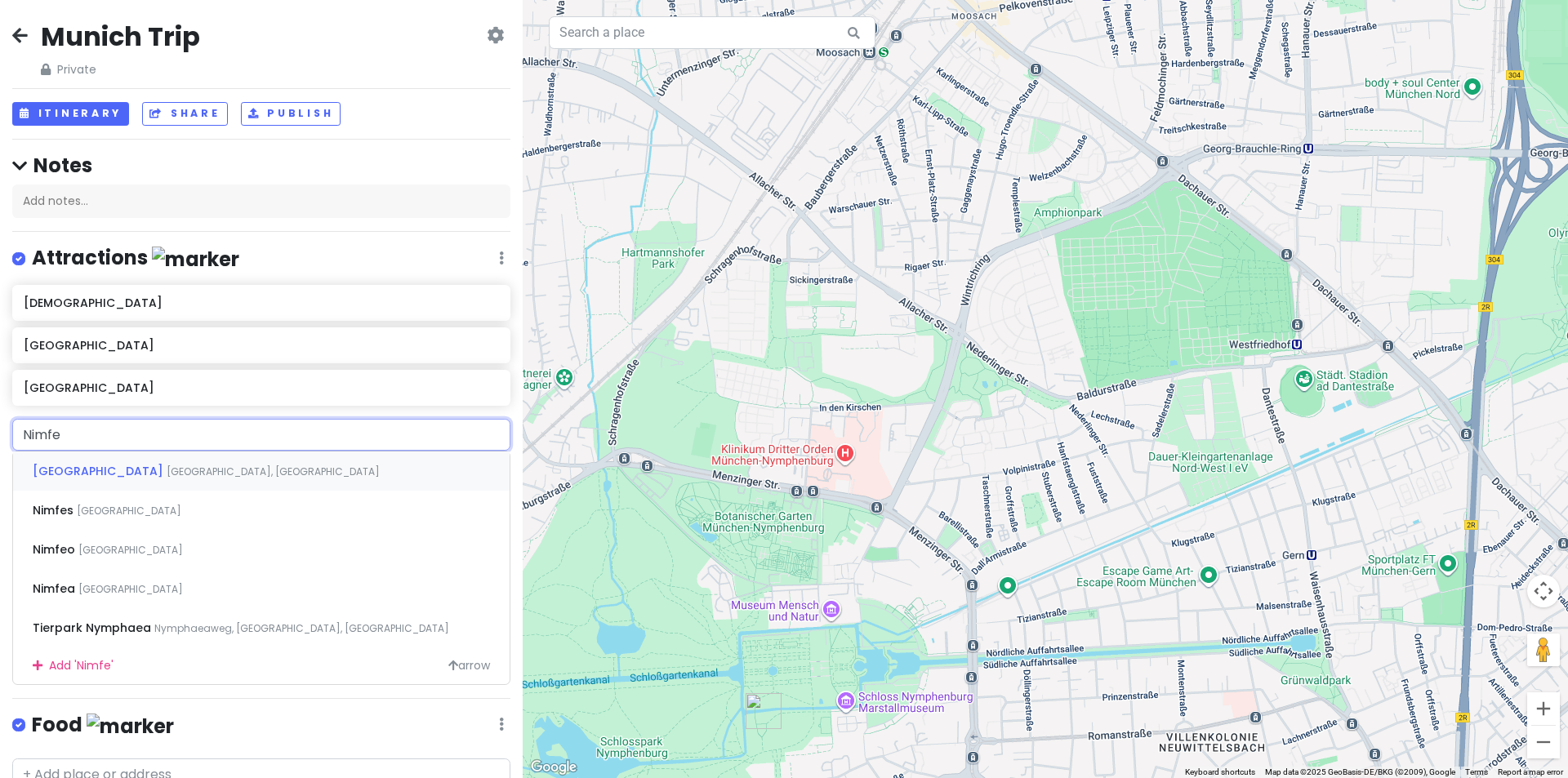
click at [191, 473] on span "[GEOGRAPHIC_DATA], [GEOGRAPHIC_DATA]" at bounding box center [273, 471] width 213 height 14
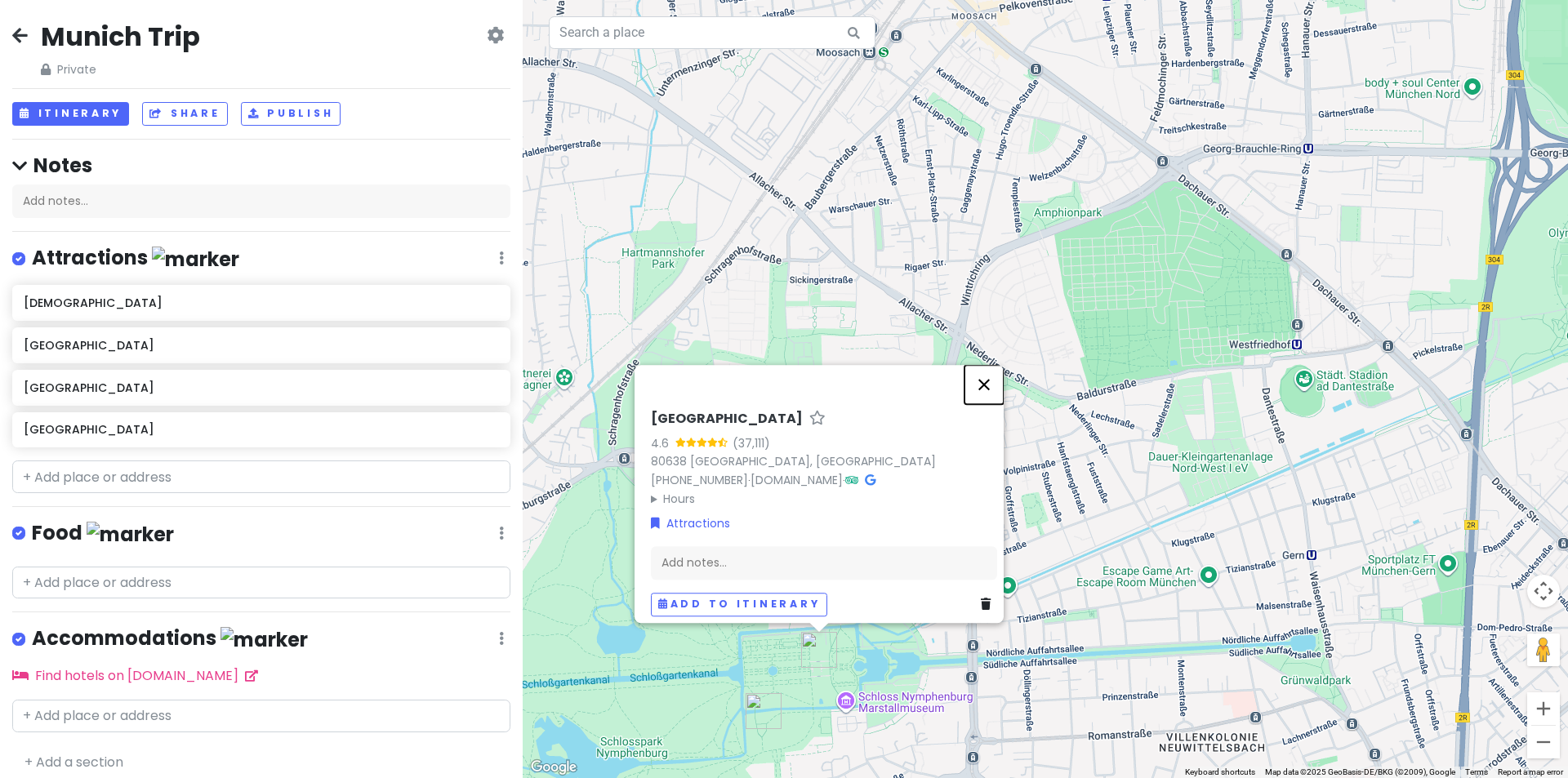
click at [995, 375] on button "Close" at bounding box center [983, 384] width 39 height 39
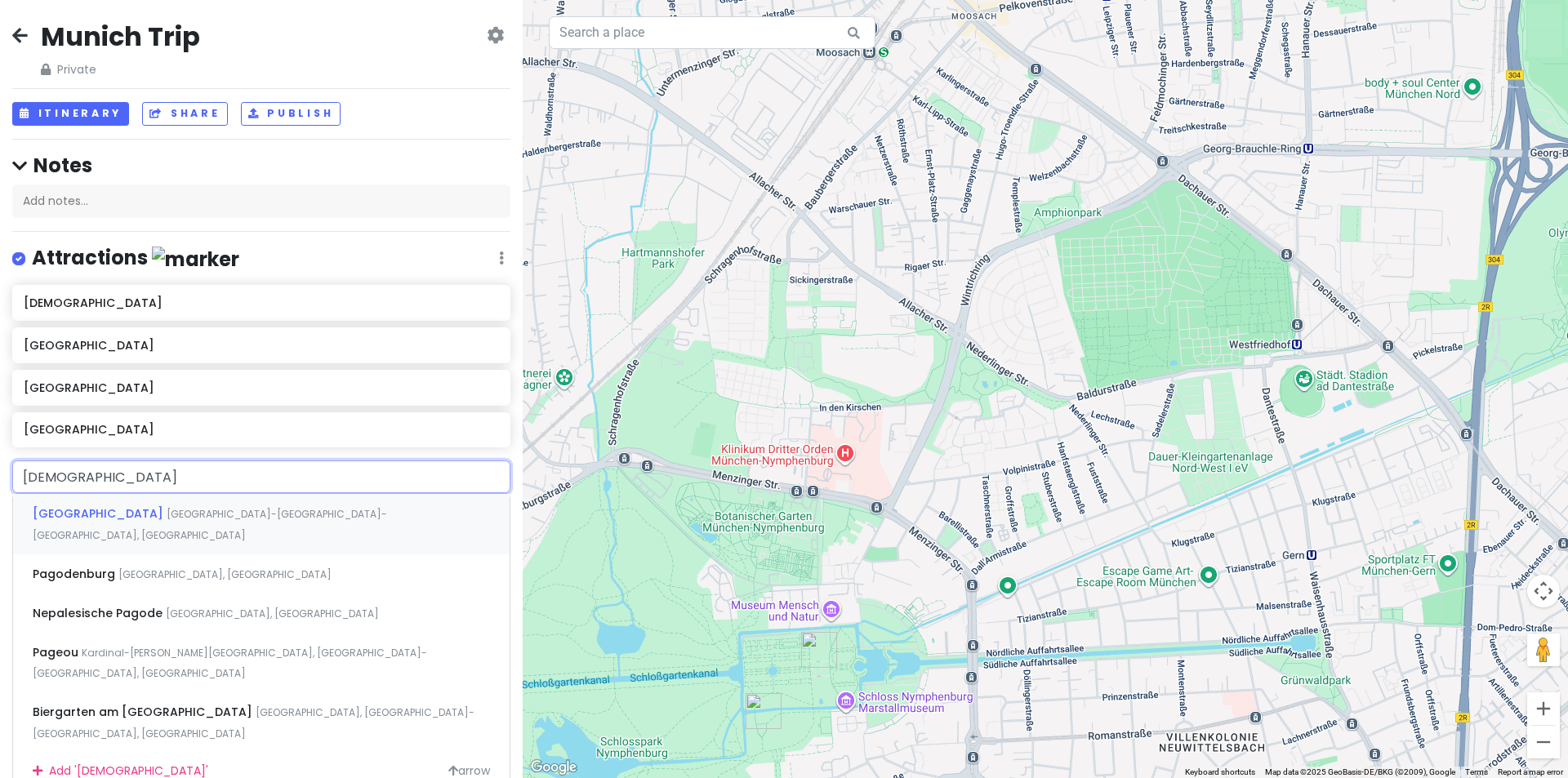
type input "Pagodenb"
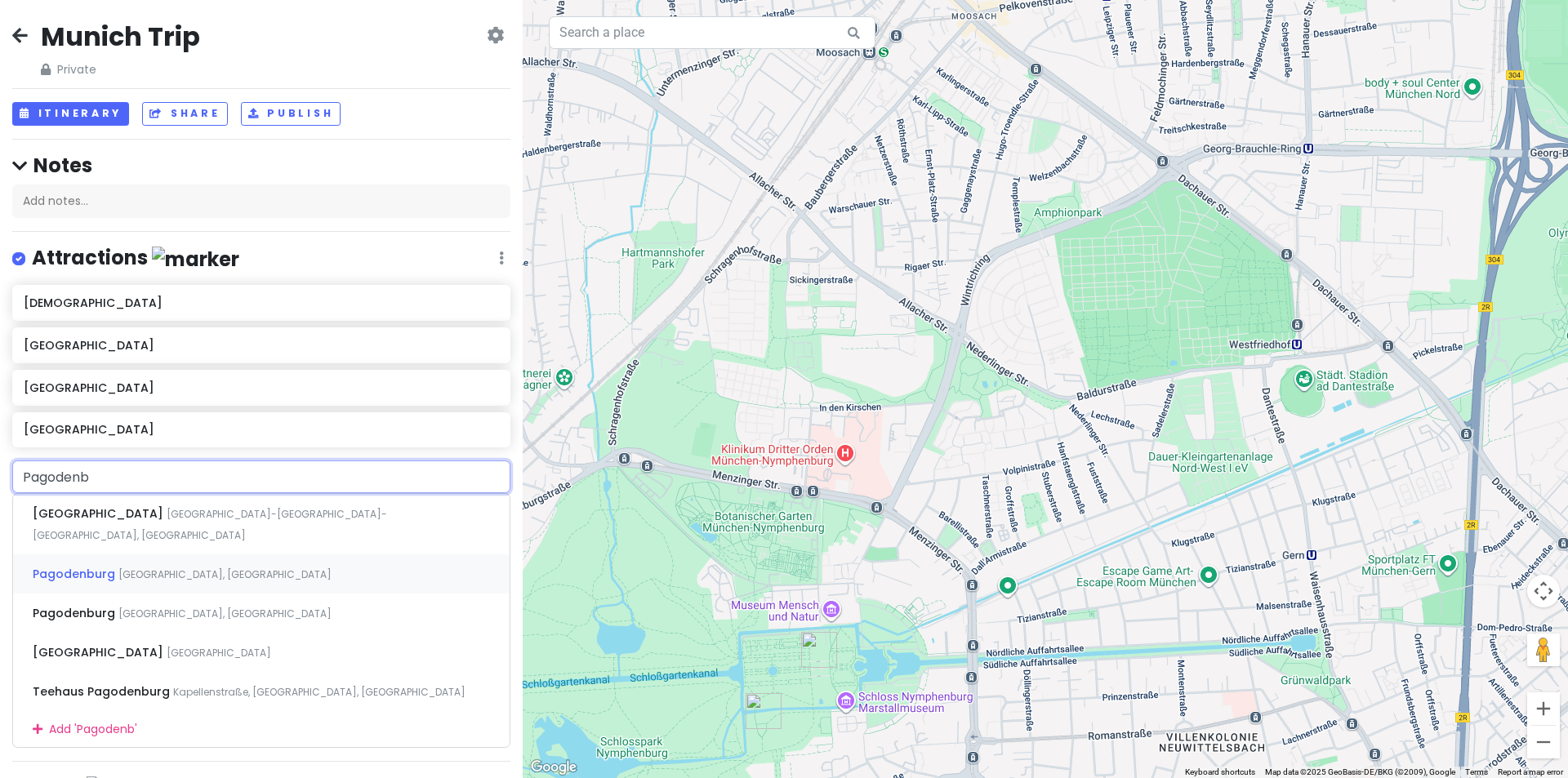
click at [142, 568] on span "[GEOGRAPHIC_DATA], [GEOGRAPHIC_DATA]" at bounding box center [225, 574] width 213 height 14
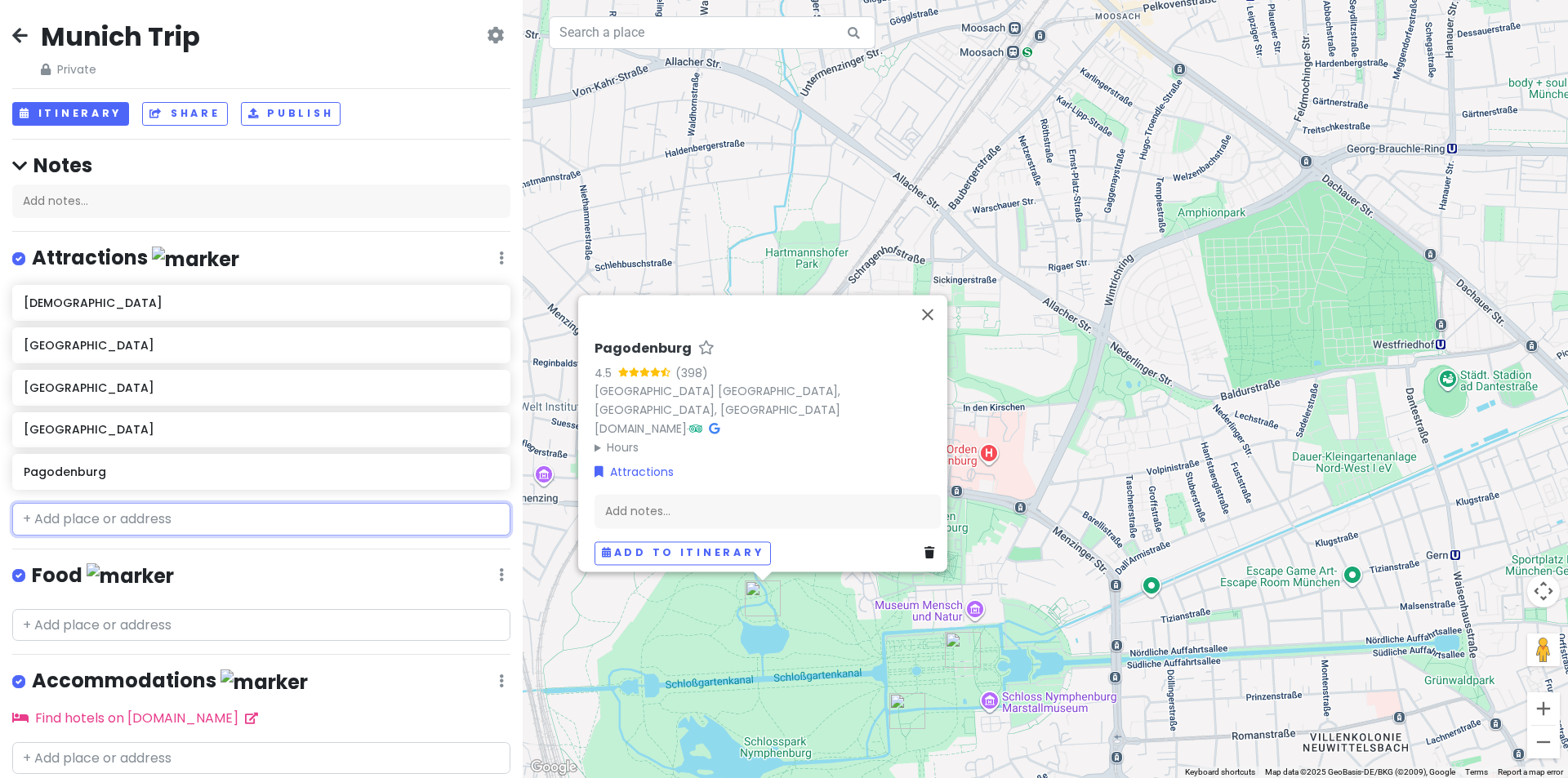
click at [87, 523] on input "text" at bounding box center [261, 519] width 498 height 32
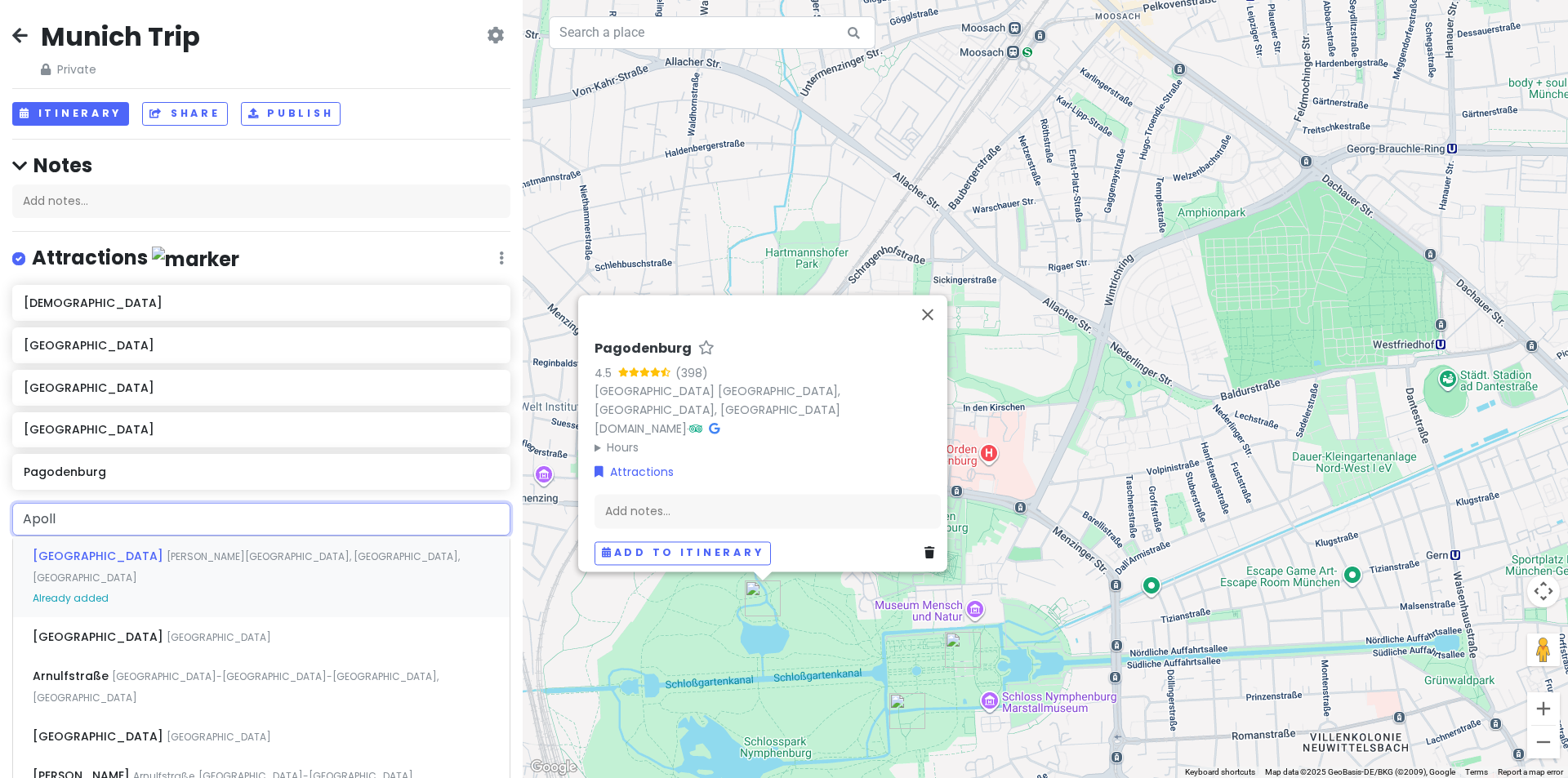
type input "Apollo"
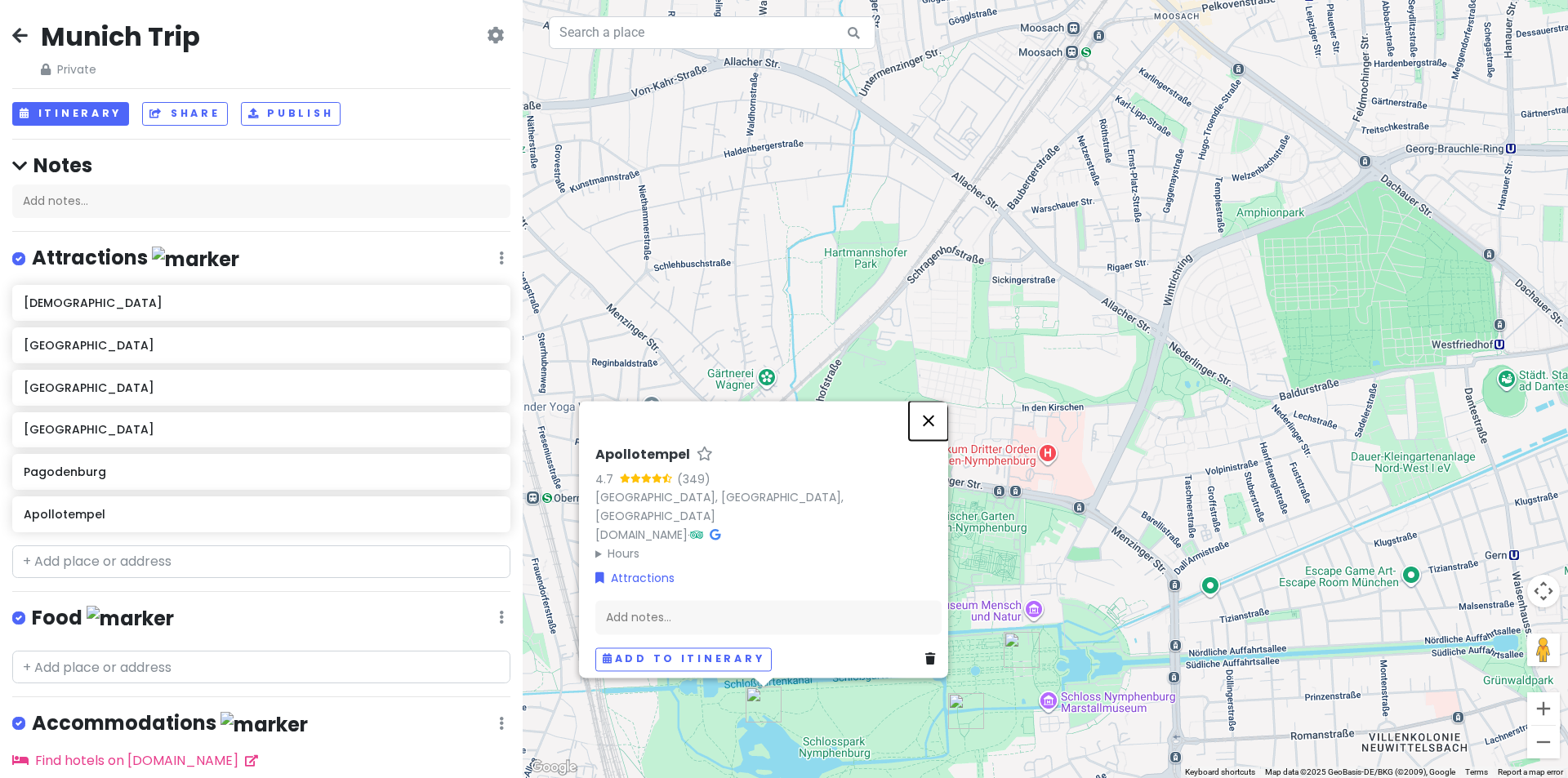
click at [944, 429] on button "Close" at bounding box center [928, 420] width 39 height 39
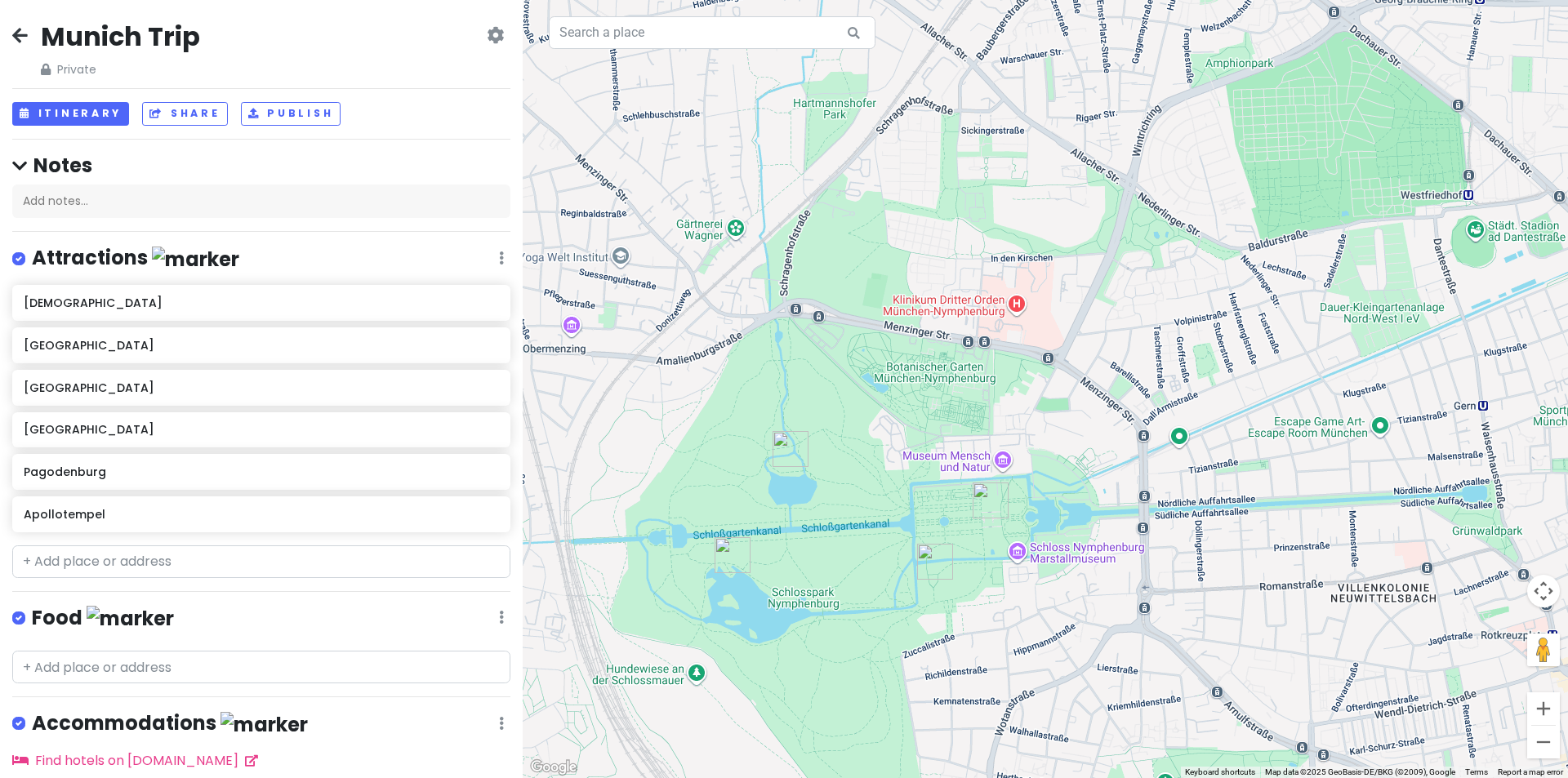
drag, startPoint x: 864, startPoint y: 515, endPoint x: 845, endPoint y: 416, distance: 100.8
click at [845, 416] on div at bounding box center [1045, 389] width 1045 height 778
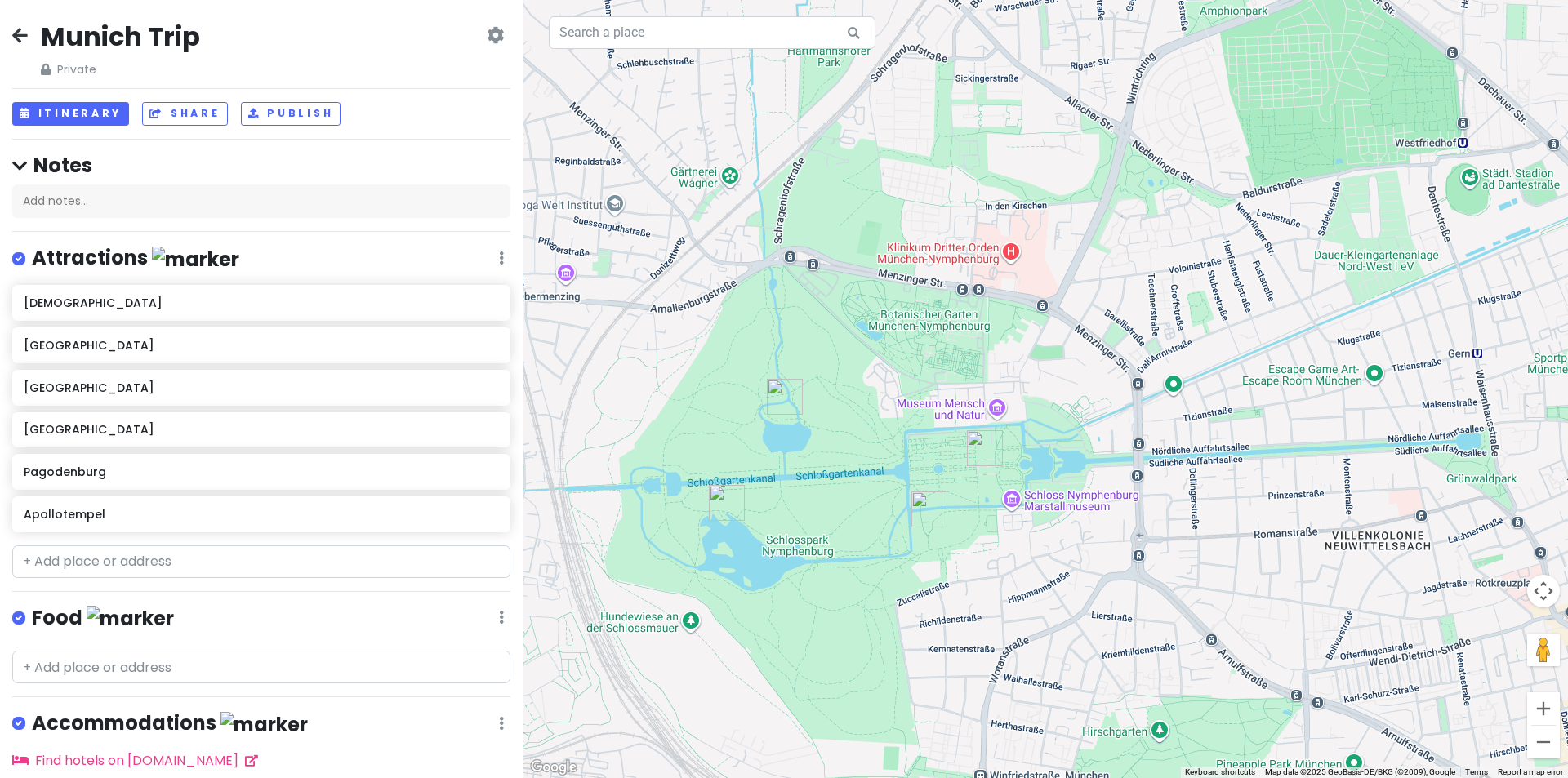
drag, startPoint x: 876, startPoint y: 497, endPoint x: 870, endPoint y: 442, distance: 55.3
click at [870, 442] on div at bounding box center [1045, 389] width 1045 height 778
click at [106, 562] on input "text" at bounding box center [261, 562] width 498 height 32
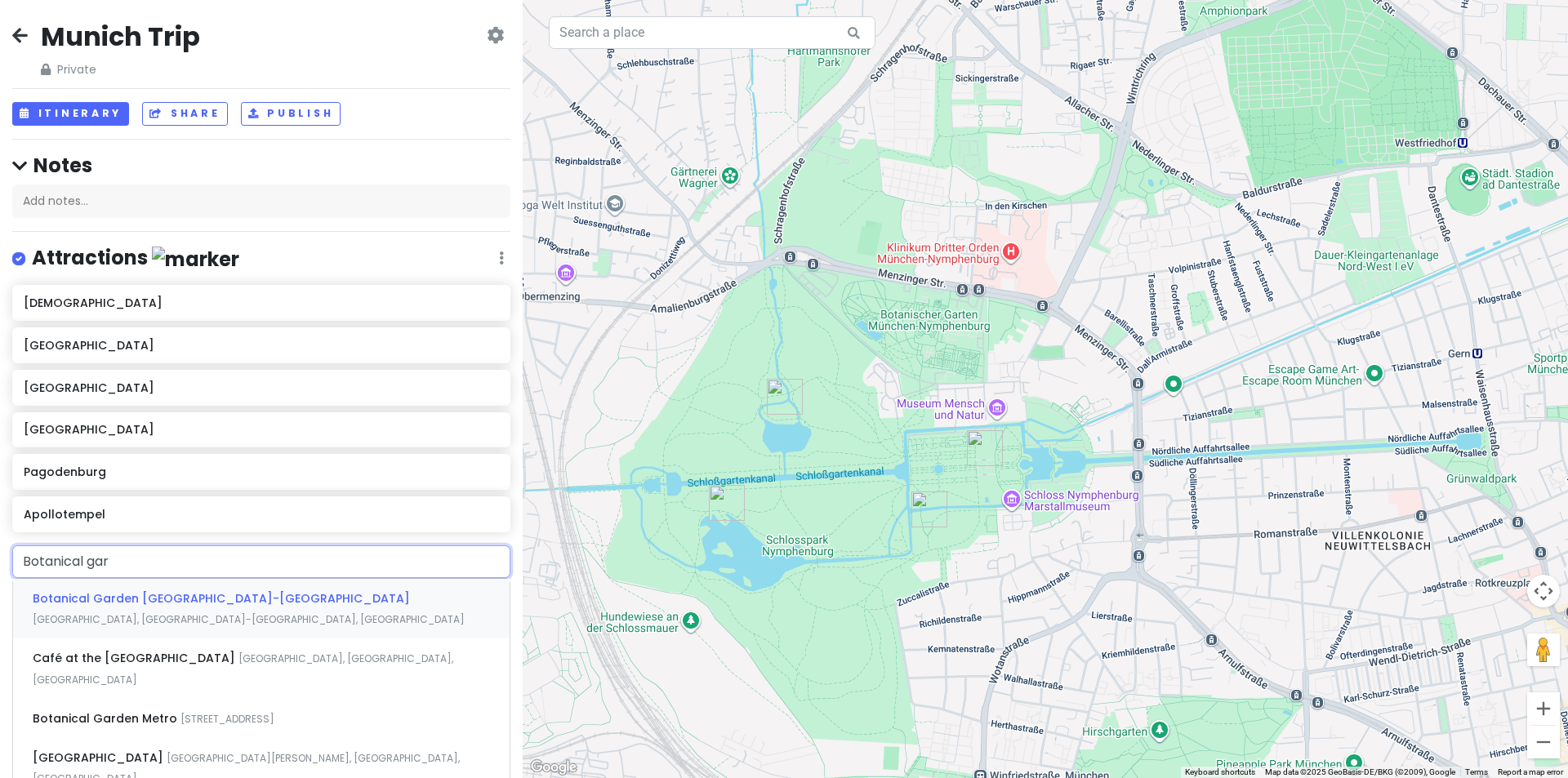
type input "Botanical gard"
click at [180, 590] on span "Botanical Garden [GEOGRAPHIC_DATA]-[GEOGRAPHIC_DATA]" at bounding box center [221, 598] width 377 height 16
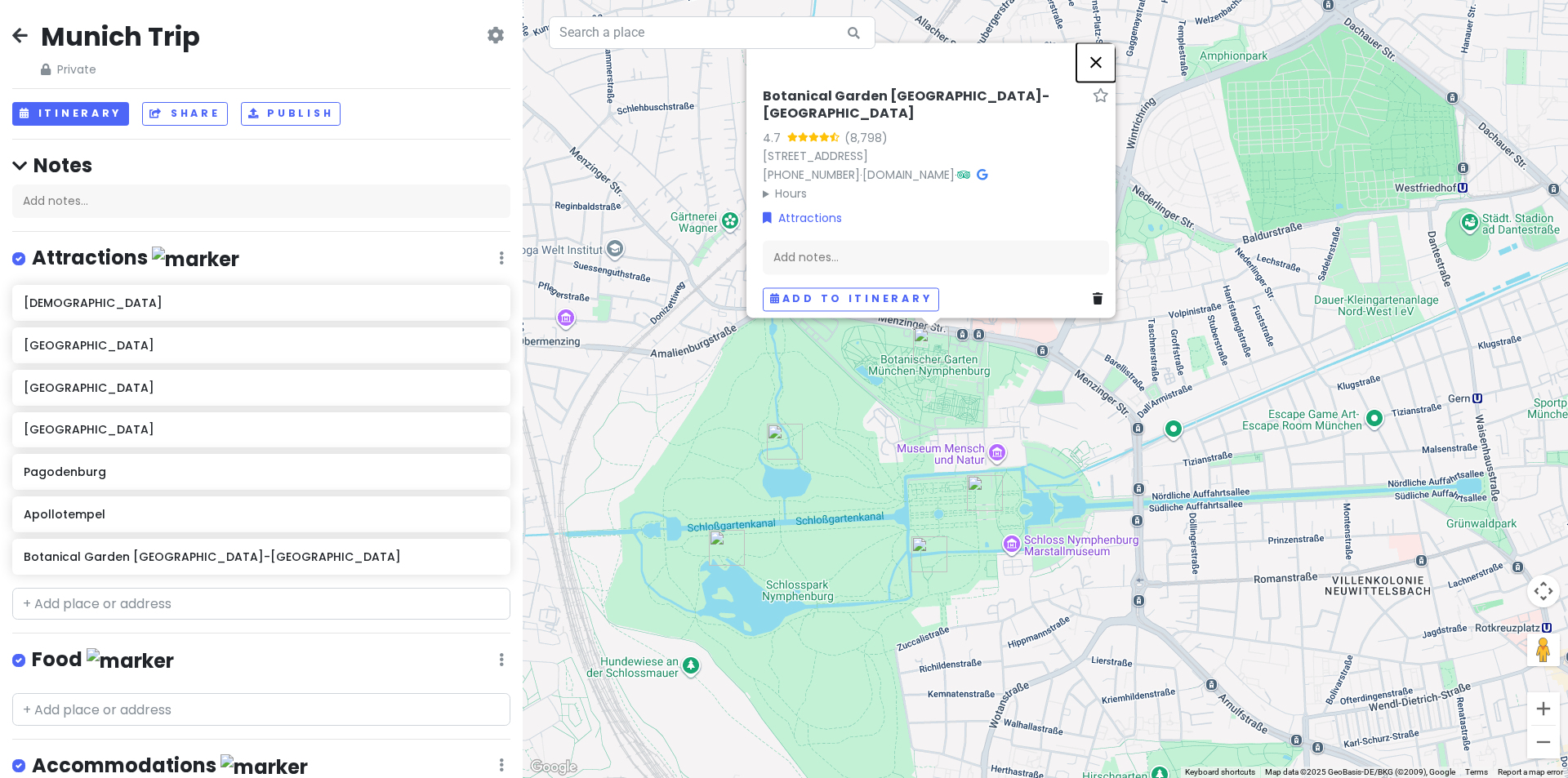
click at [1116, 78] on button "Close" at bounding box center [1096, 62] width 39 height 39
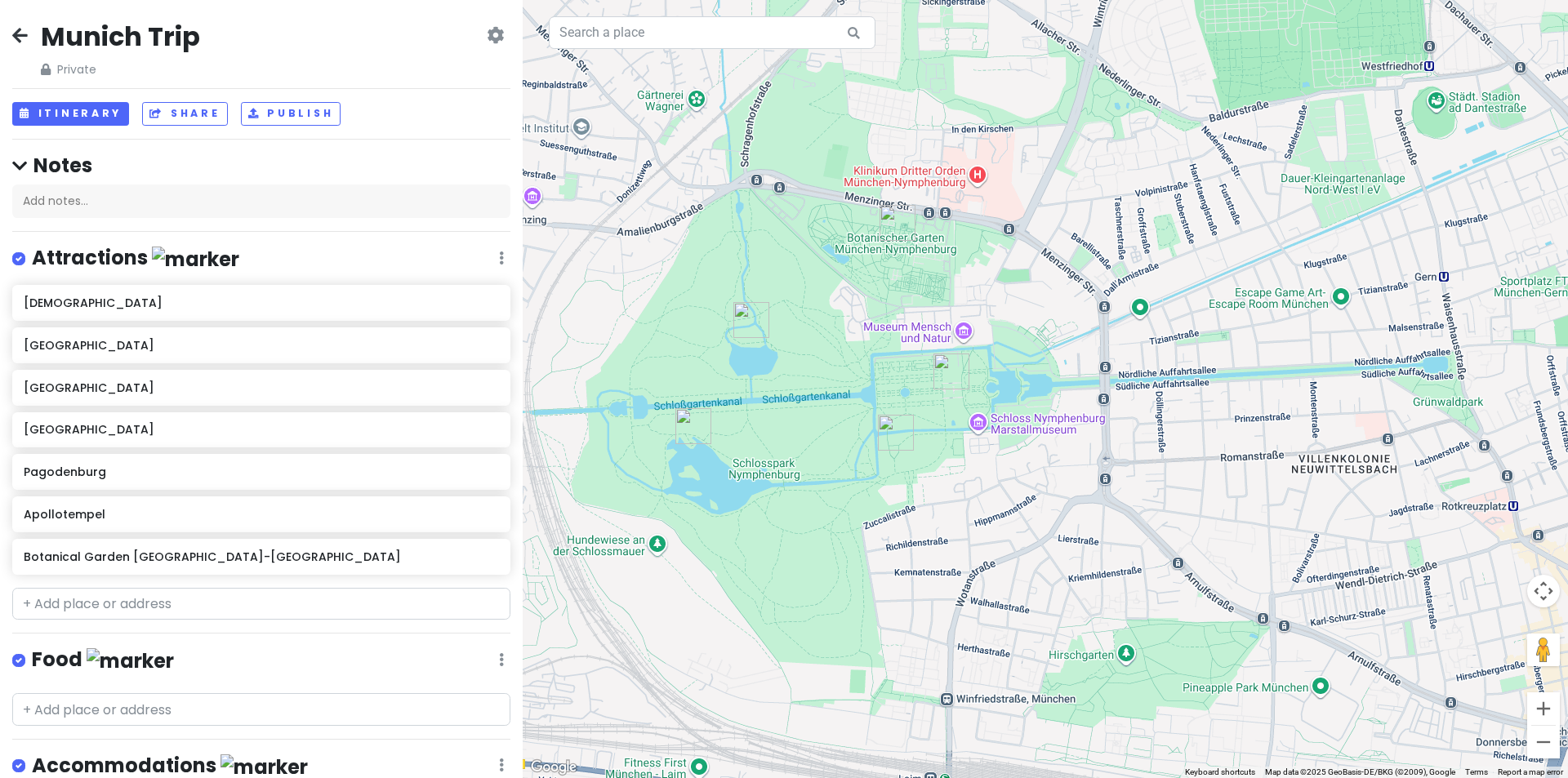
drag, startPoint x: 1162, startPoint y: 428, endPoint x: 1126, endPoint y: 307, distance: 126.2
click at [1126, 307] on div at bounding box center [1045, 389] width 1045 height 778
click at [9, 36] on div "Munich Trip Private Change Dates Make a Copy Delete Trip Go Pro ⚡️ Give Feedbac…" at bounding box center [261, 389] width 523 height 778
click at [18, 35] on icon at bounding box center [20, 35] width 15 height 13
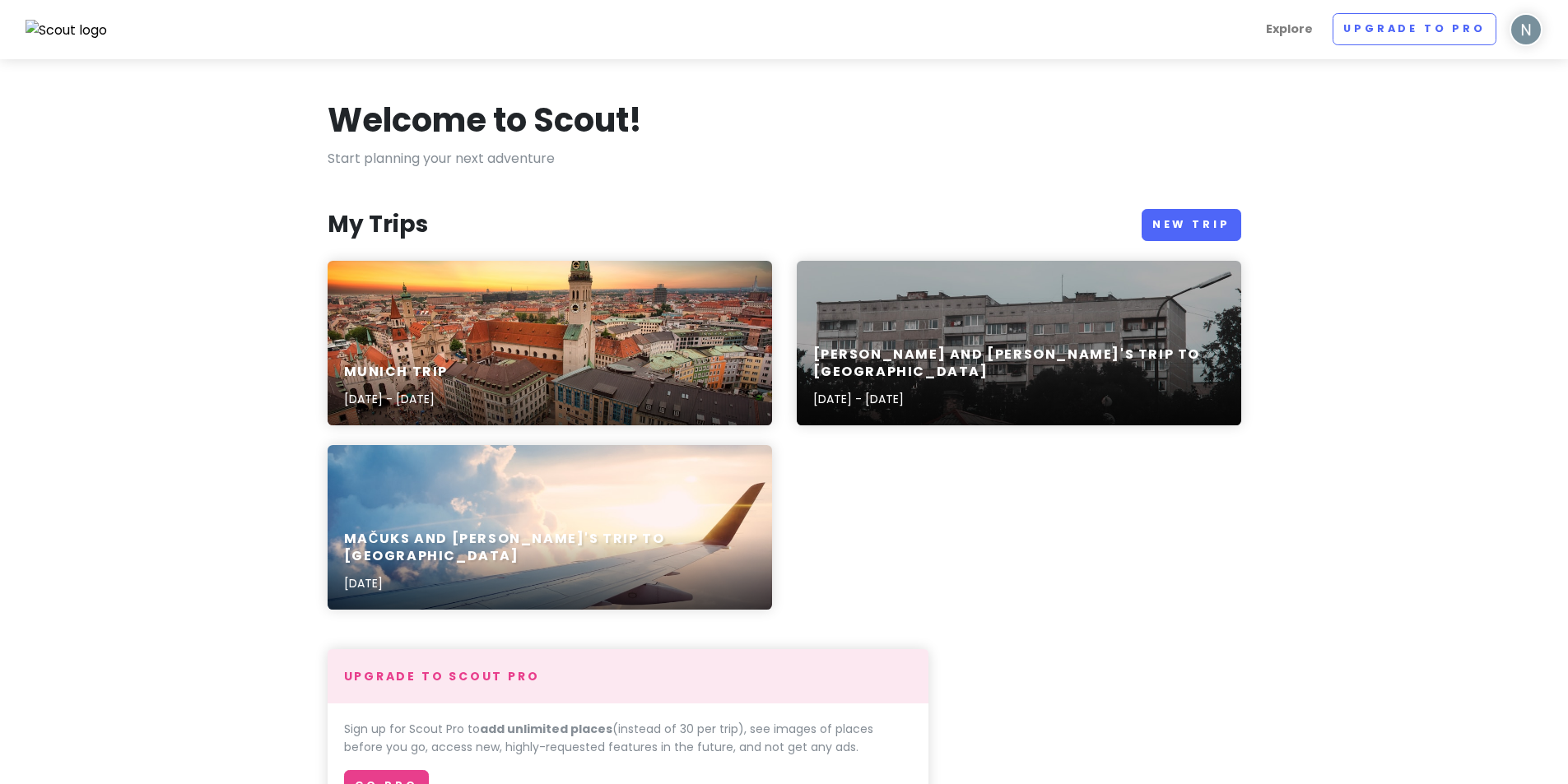
click at [1535, 28] on img at bounding box center [1526, 30] width 33 height 33
click at [1431, 220] on link "Log Out" at bounding box center [1474, 215] width 165 height 37
